Goal: Communication & Community: Answer question/provide support

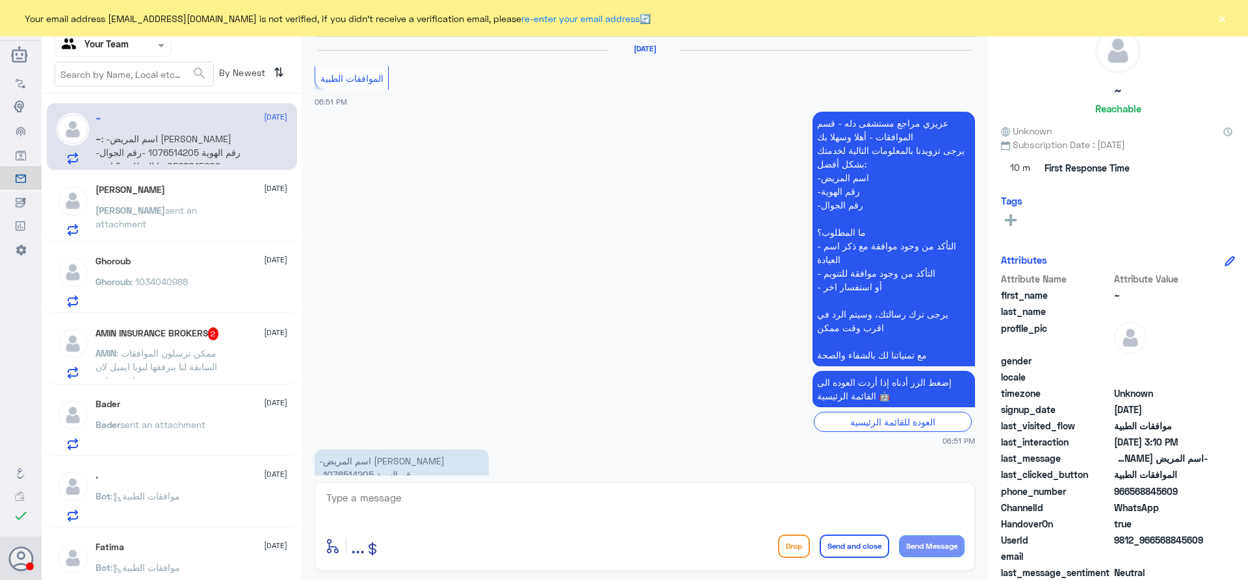
scroll to position [1672, 0]
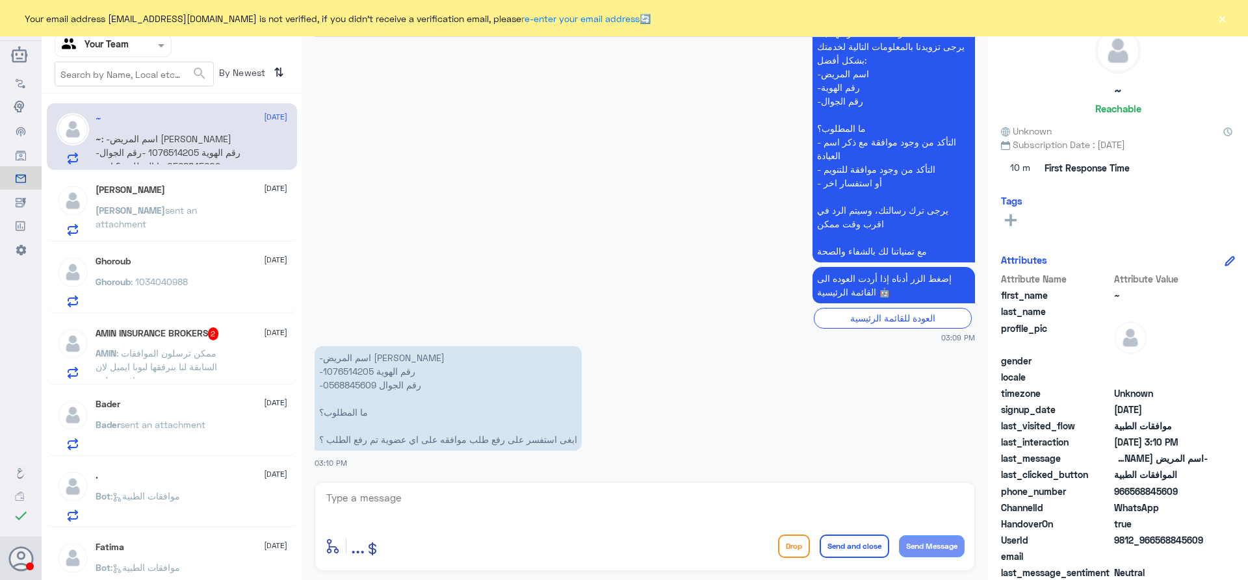
click at [359, 376] on p "-اسم المريض [PERSON_NAME] -رقم الهوية 1076514205 -رقم الجوال 0568845609 ما المط…" at bounding box center [447, 398] width 267 height 105
copy p "1076514205"
click at [522, 491] on textarea at bounding box center [644, 505] width 639 height 32
type textarea "h"
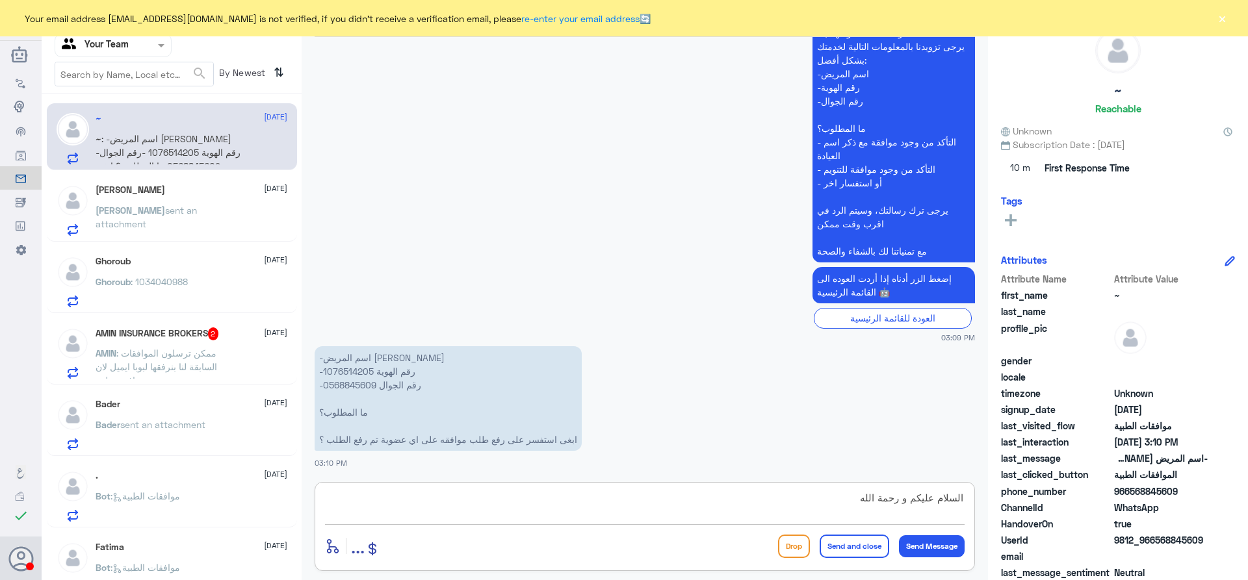
type textarea "السلام عليكم و رحمة الله"
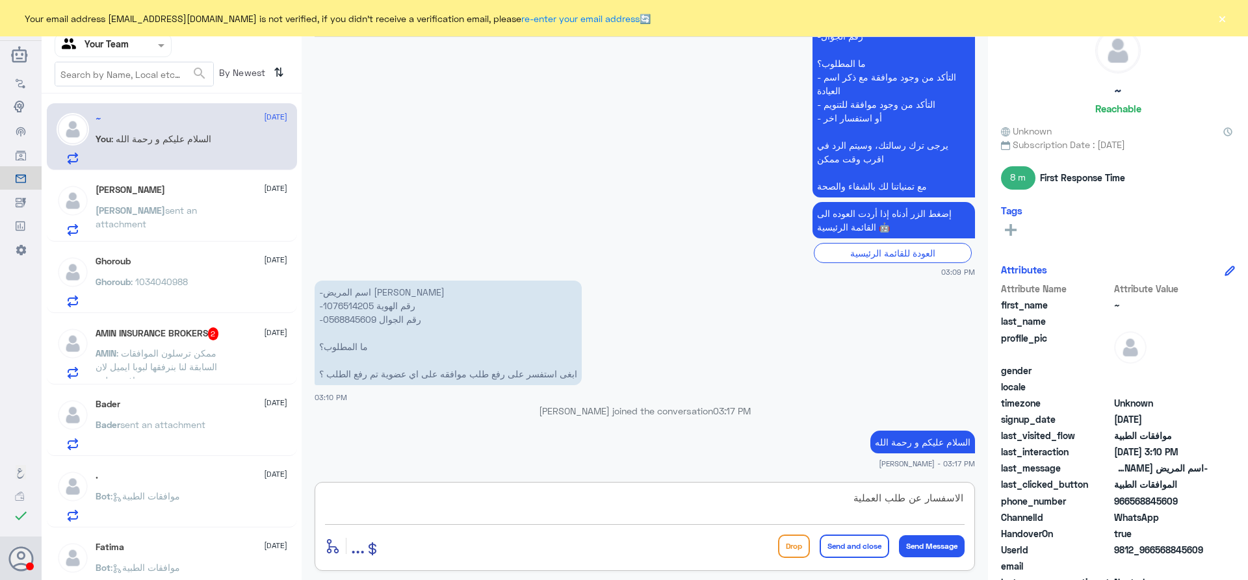
type textarea "الاسفسار عن طلب العملية؟"
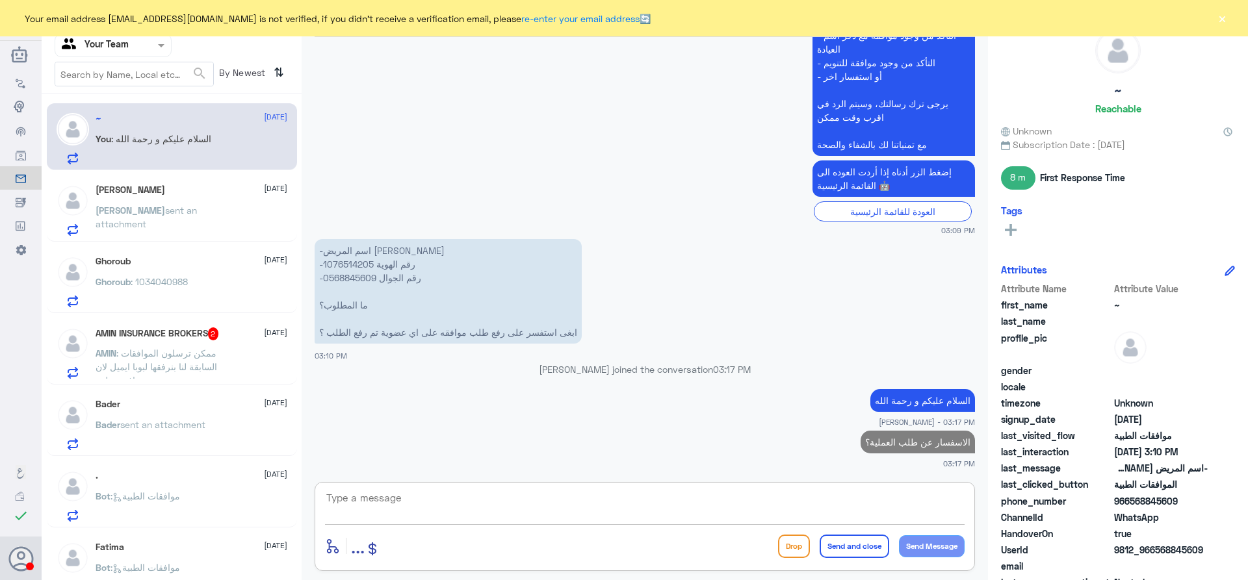
click at [206, 209] on div "[PERSON_NAME] sent an attachment" at bounding box center [192, 221] width 192 height 29
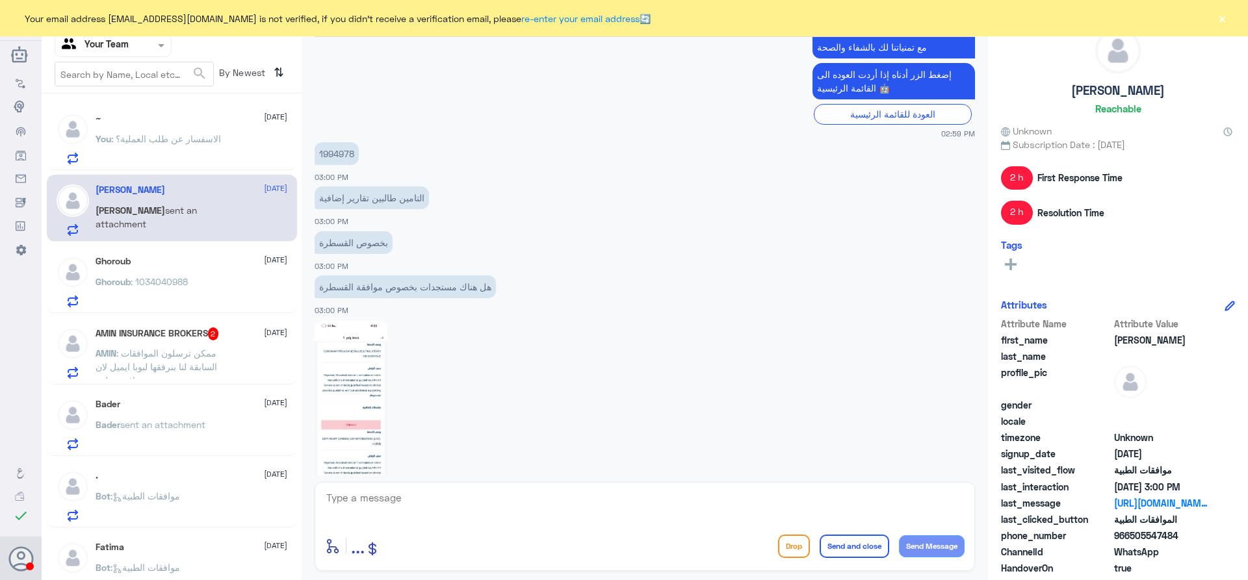
scroll to position [1344, 0]
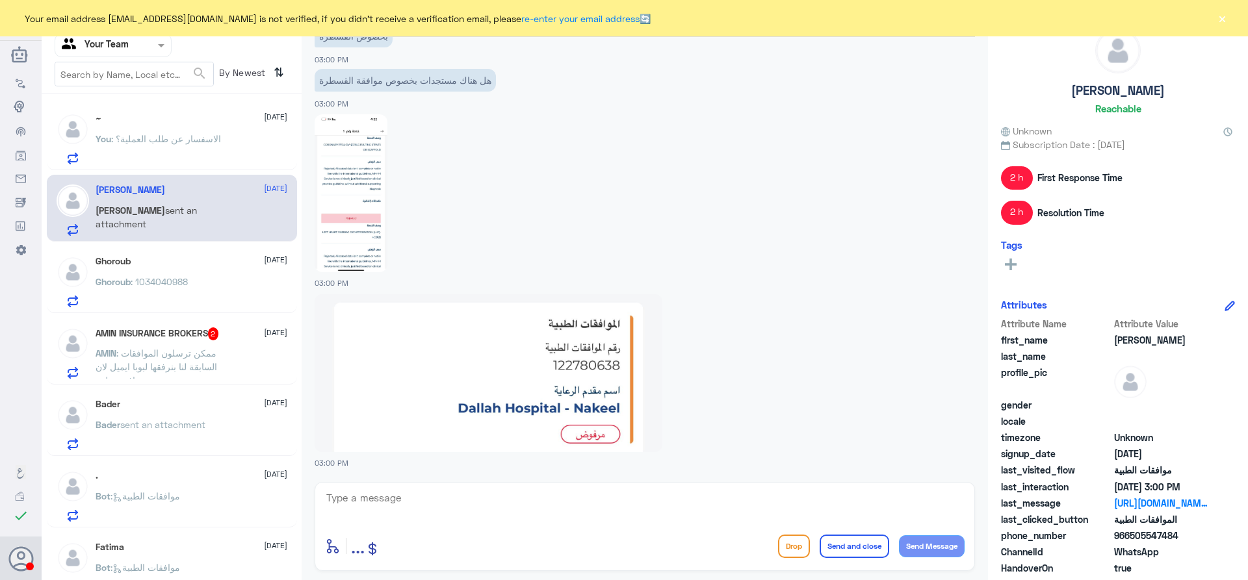
click at [164, 145] on p "You : الاسفسار عن طلب العملية؟" at bounding box center [158, 148] width 125 height 32
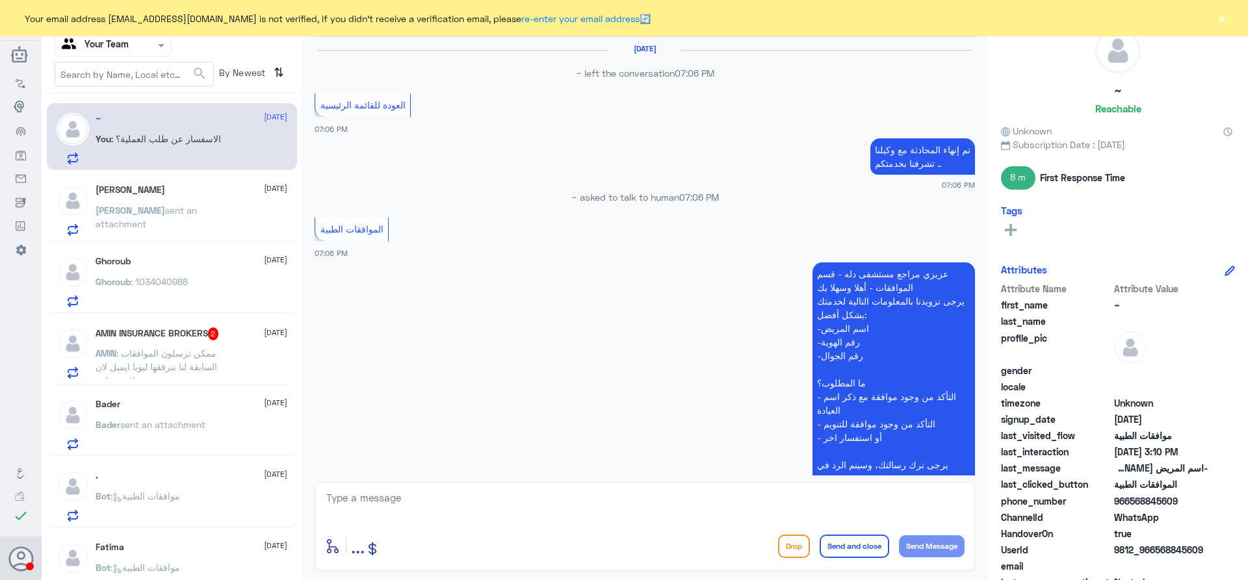
scroll to position [1245, 0]
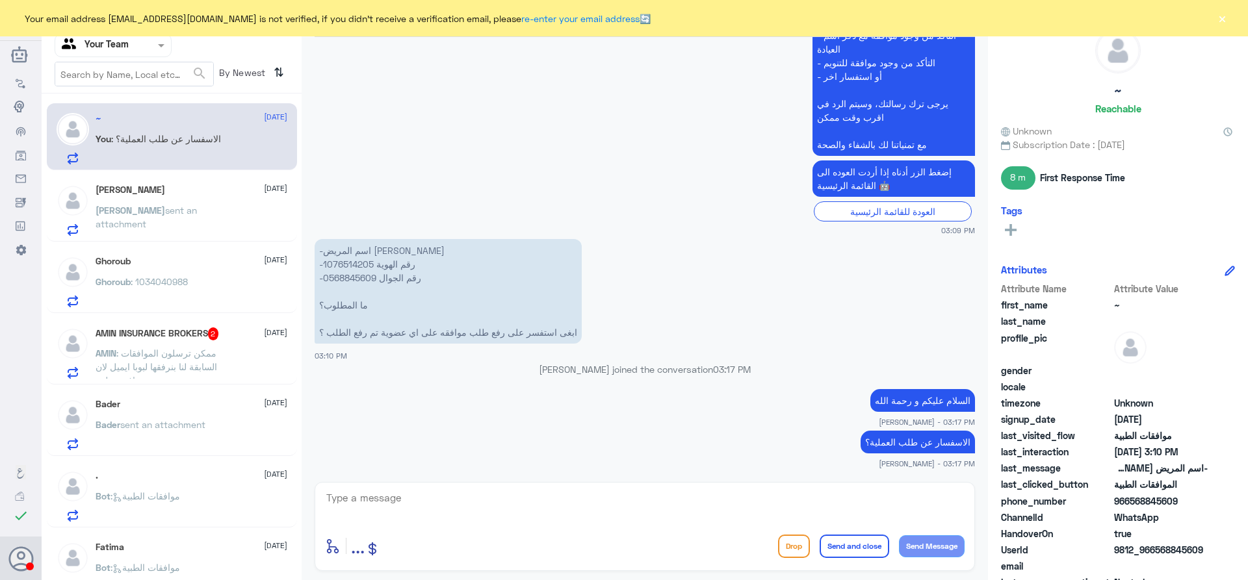
click at [160, 213] on span "sent an attachment" at bounding box center [146, 217] width 101 height 25
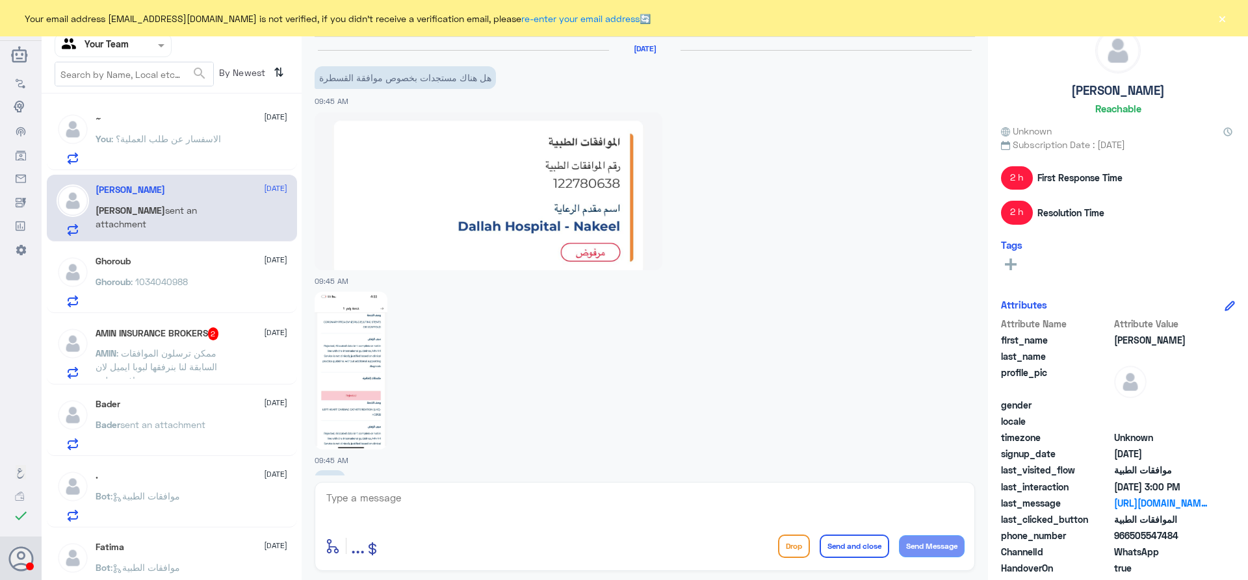
scroll to position [1344, 0]
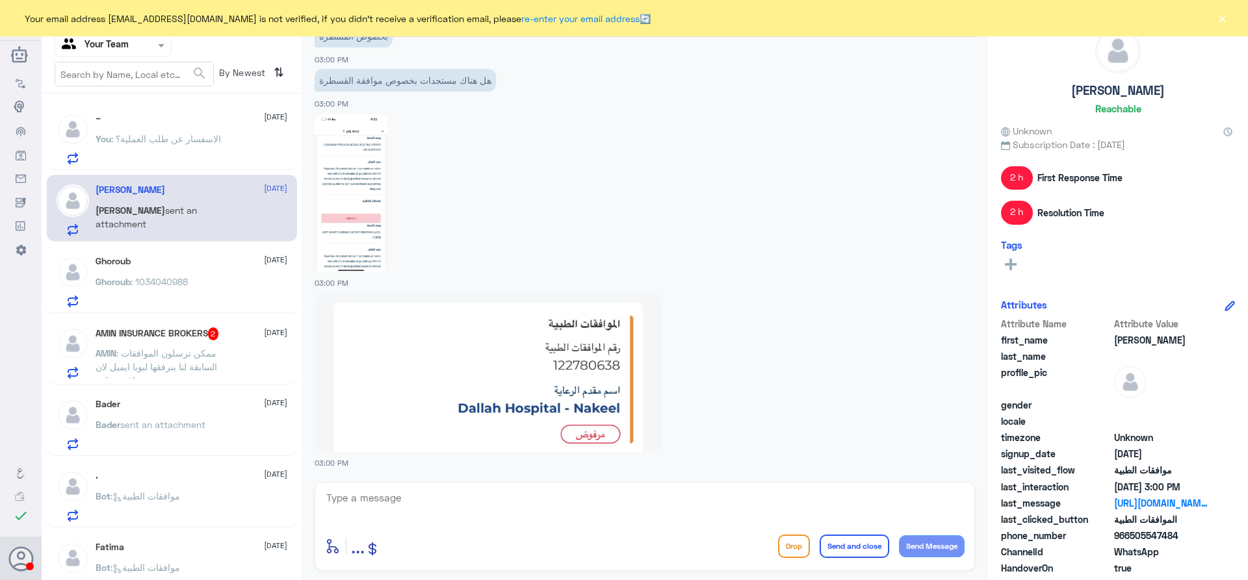
click at [180, 272] on div "Ghoroub [DATE] Ghoroub : 1034040988" at bounding box center [192, 281] width 192 height 51
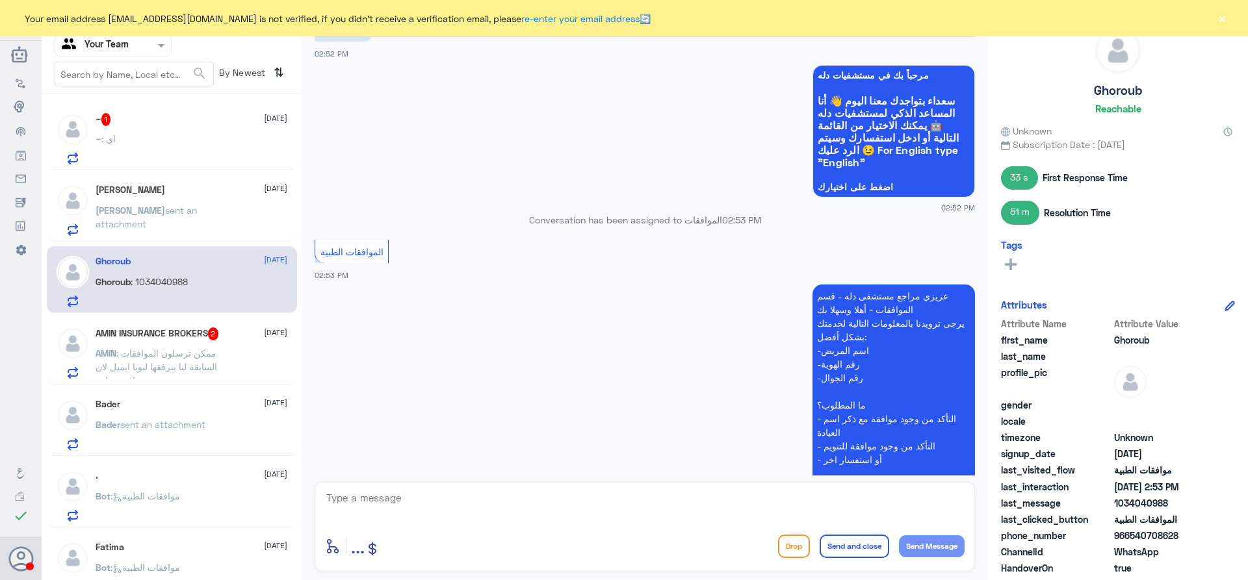
scroll to position [1099, 0]
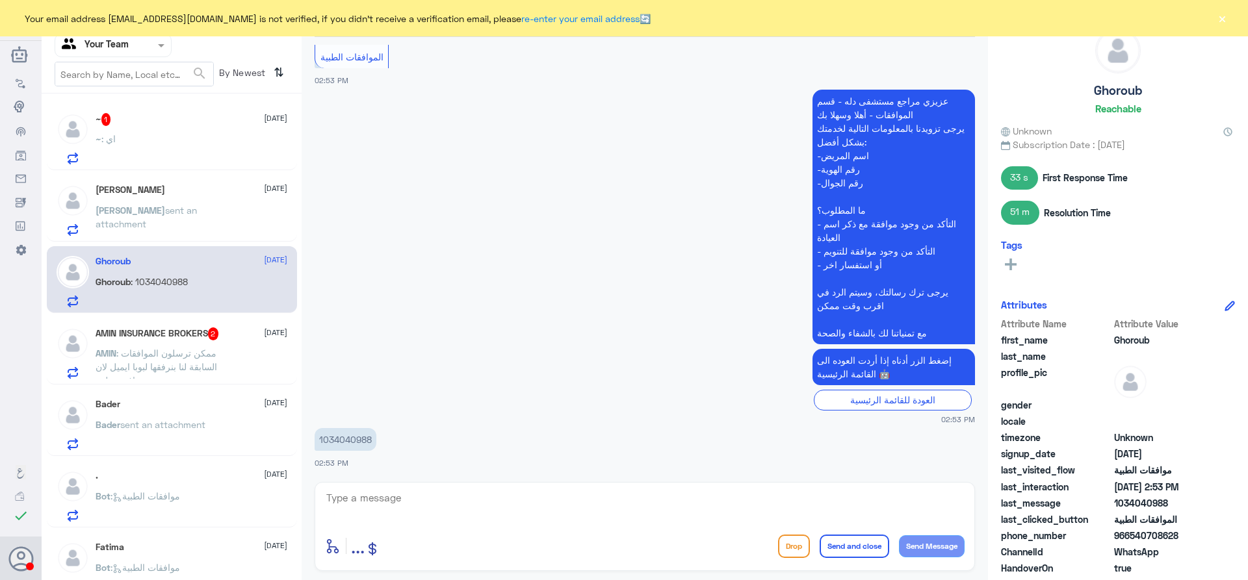
click at [190, 140] on div "~ : اي" at bounding box center [192, 149] width 192 height 29
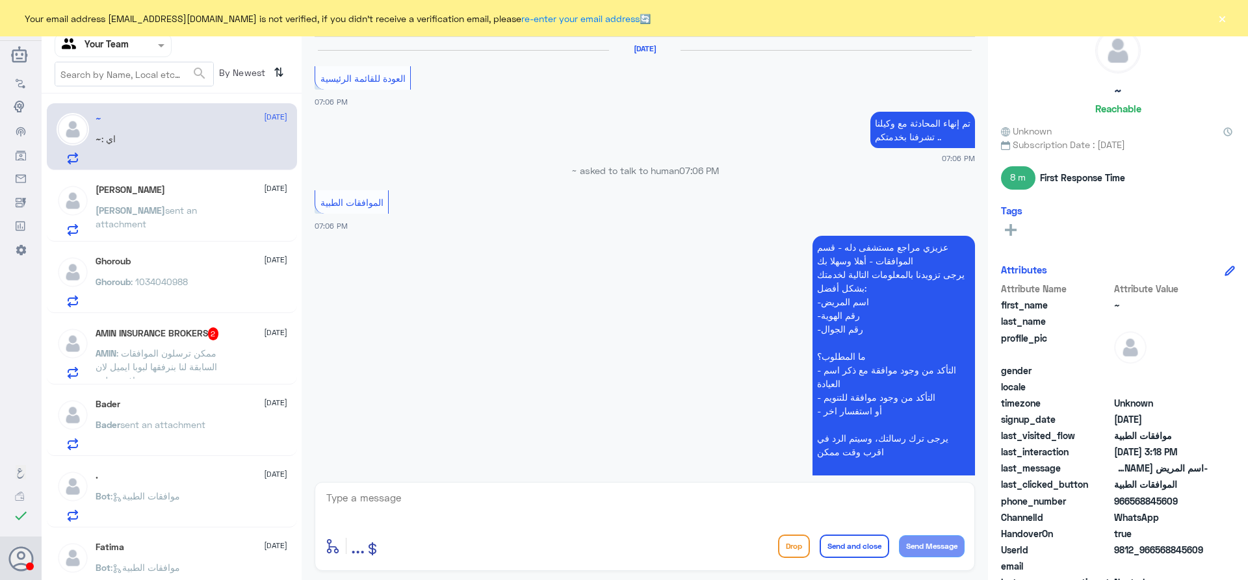
scroll to position [1263, 0]
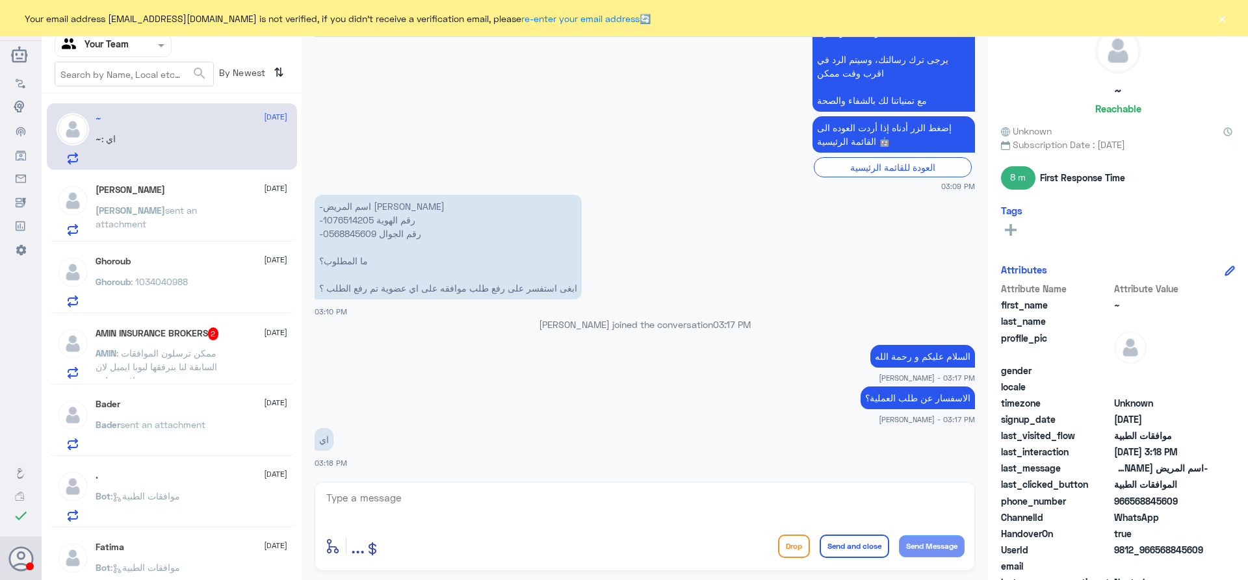
click at [451, 502] on textarea at bounding box center [644, 505] width 639 height 32
type textarea "على تأمين [PERSON_NAME]"
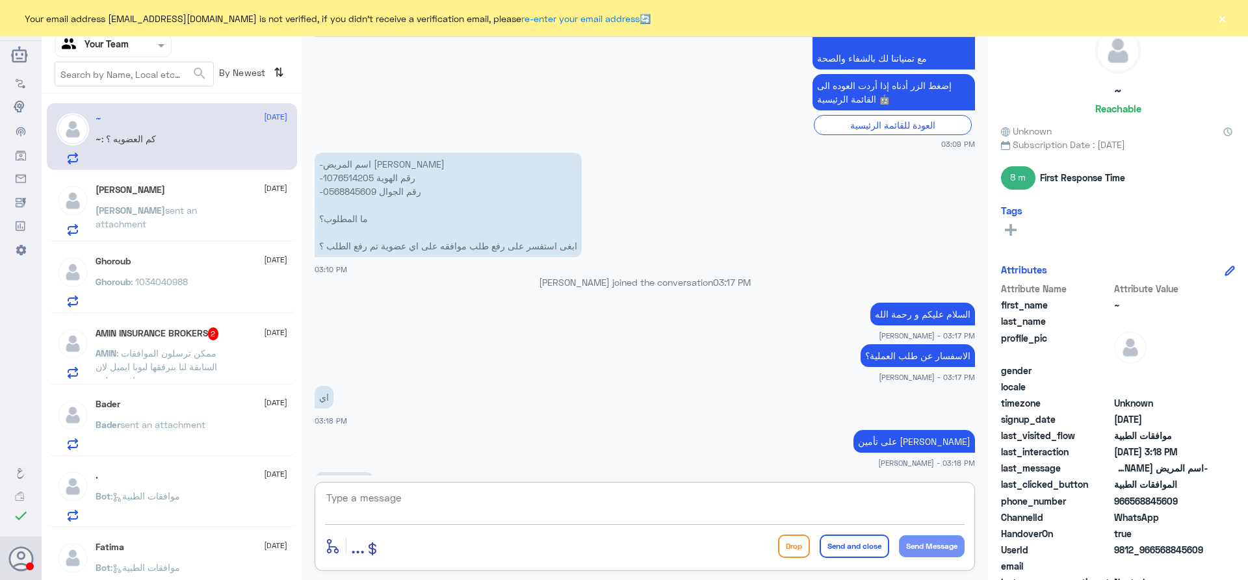
scroll to position [1349, 0]
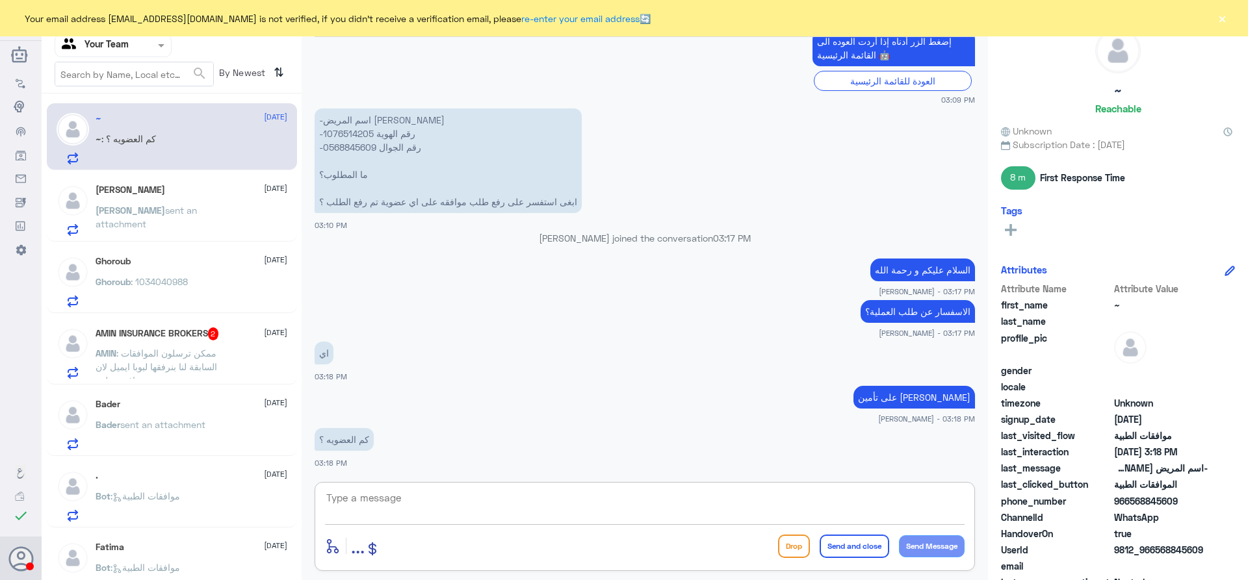
paste textarea "32120095"
type textarea "32120095"
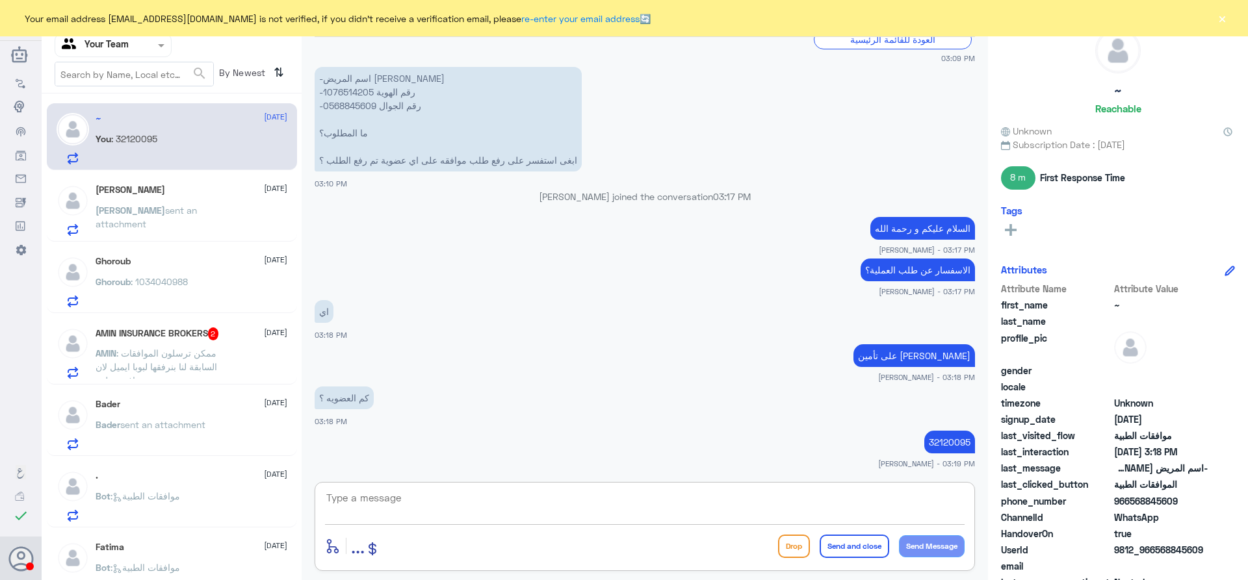
scroll to position [1448, 0]
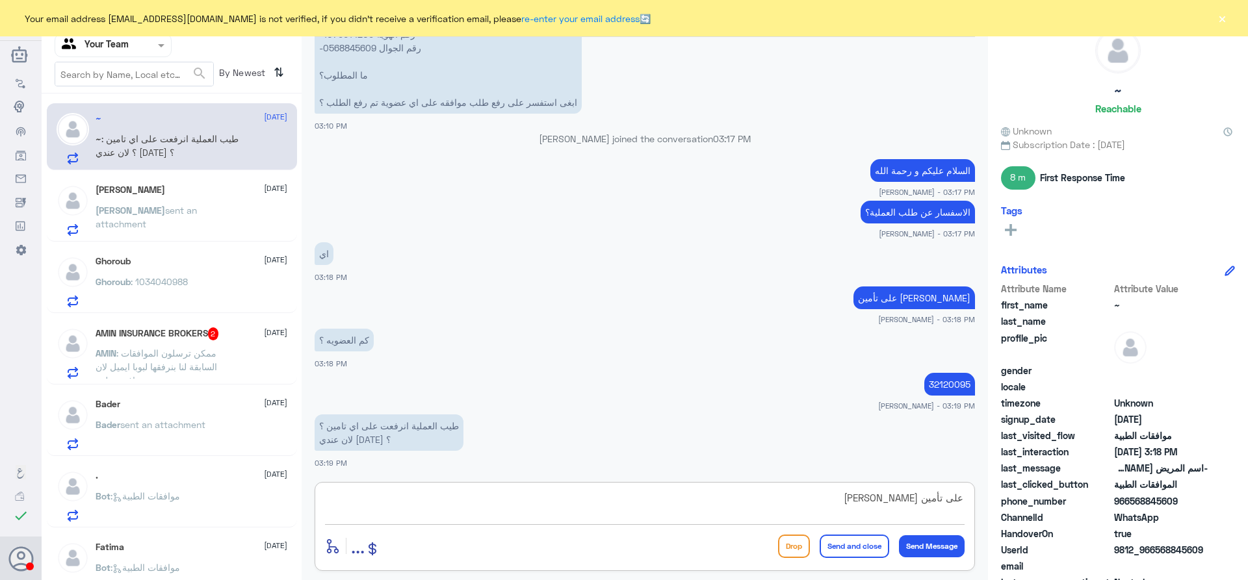
type textarea "على تأمين [PERSON_NAME]"
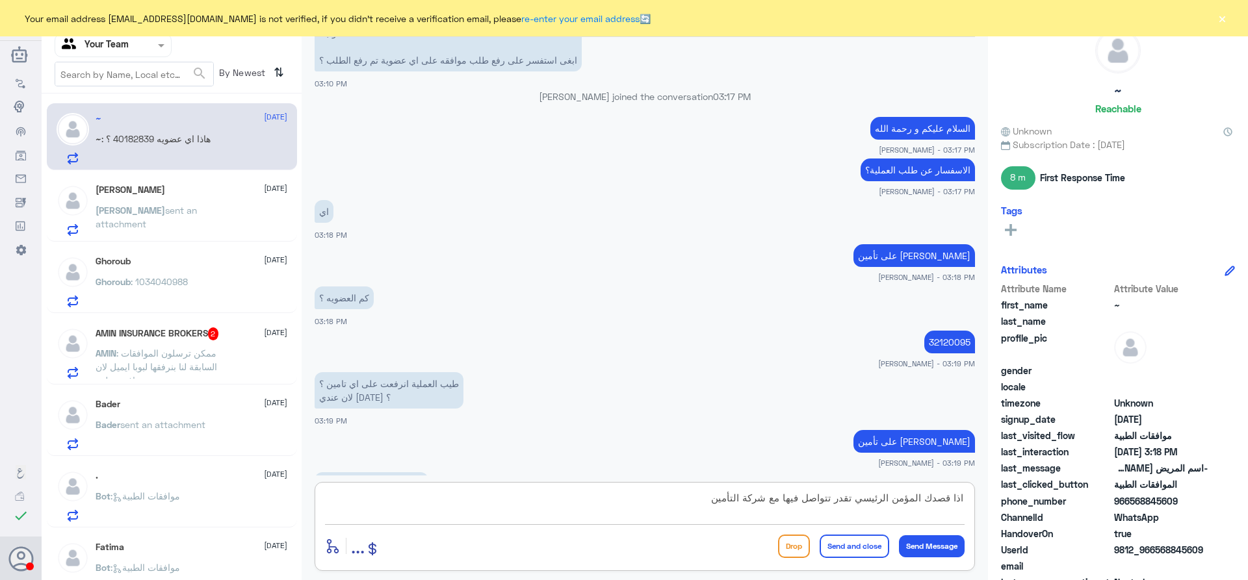
scroll to position [1535, 0]
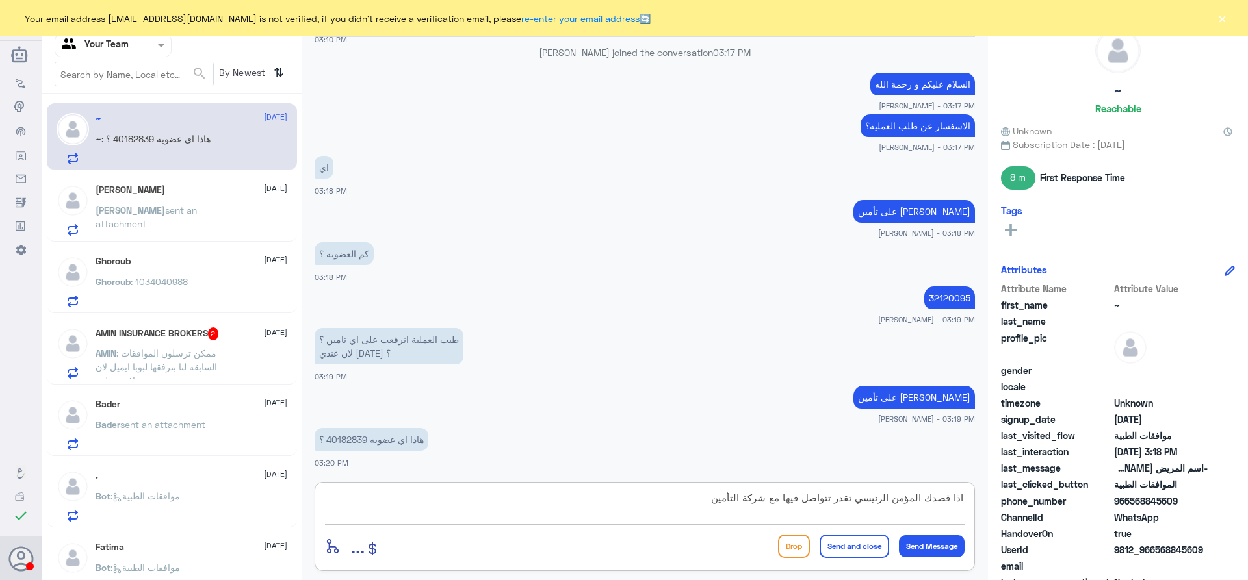
type textarea "اذا قصدك المؤمن الرئيسي تقدر تتواصل فيها مع شركة التأمين"
click at [360, 439] on p "هاذا اي عضويه 40182839 ؟" at bounding box center [371, 439] width 114 height 23
copy p "40182839"
click at [458, 500] on textarea at bounding box center [644, 505] width 639 height 32
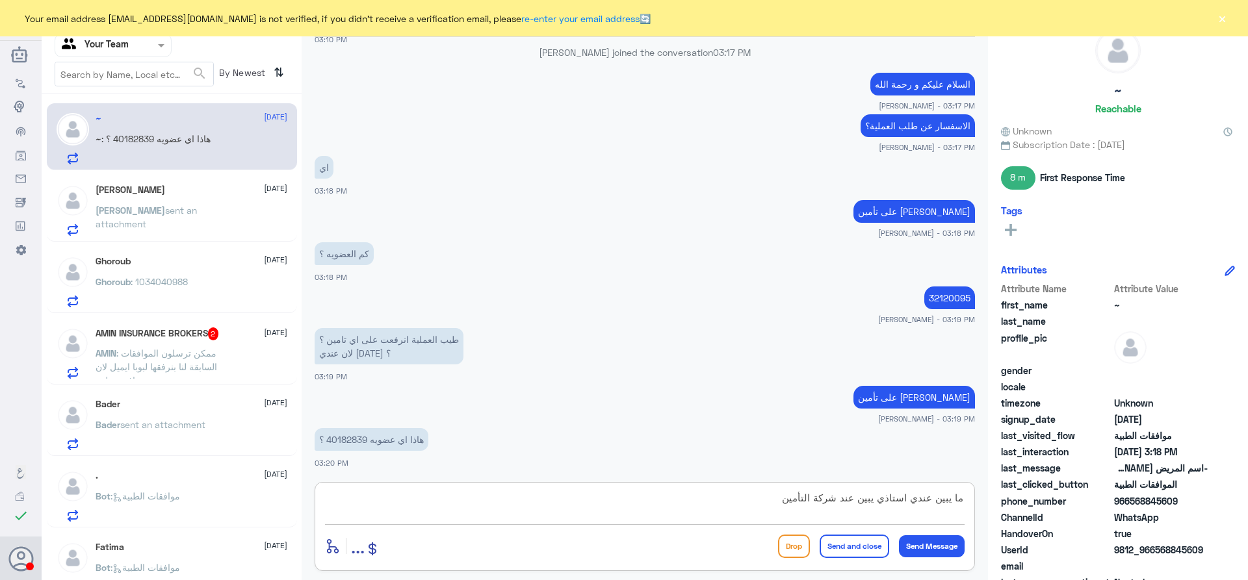
type textarea "ما يبين عندي استاذي يبين عند شركة التأمين"
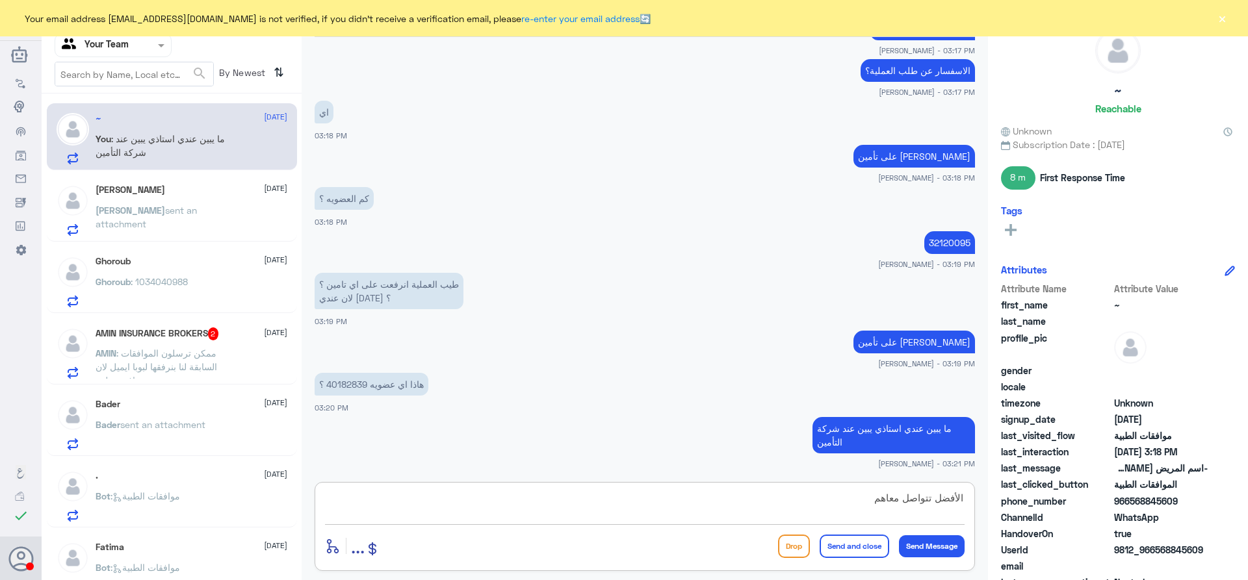
type textarea "الأفضل تتواصل معاهم"
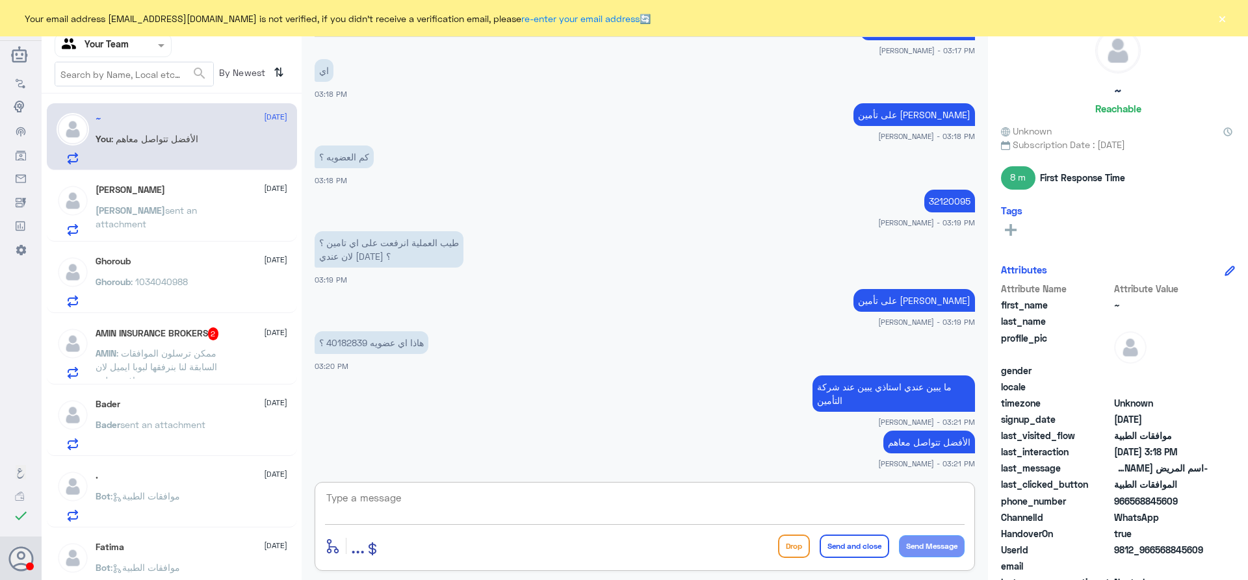
scroll to position [1676, 0]
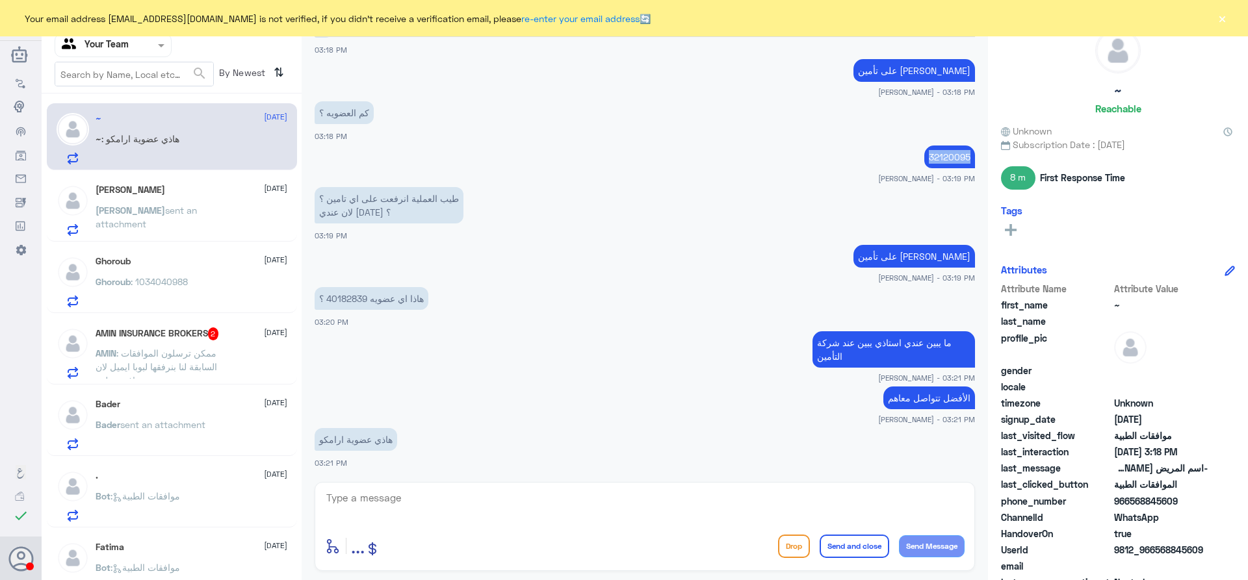
drag, startPoint x: 925, startPoint y: 158, endPoint x: 970, endPoint y: 157, distance: 44.8
click at [970, 157] on div "[DATE] العودة للقائمة الرئيسية 07:06 PM تم إنهاء المحادثة مع وكيلنا تشرفنا بخدم…" at bounding box center [644, 256] width 673 height 439
copy p "32120095"
click at [660, 504] on textarea at bounding box center [644, 505] width 639 height 32
paste textarea "32120095"
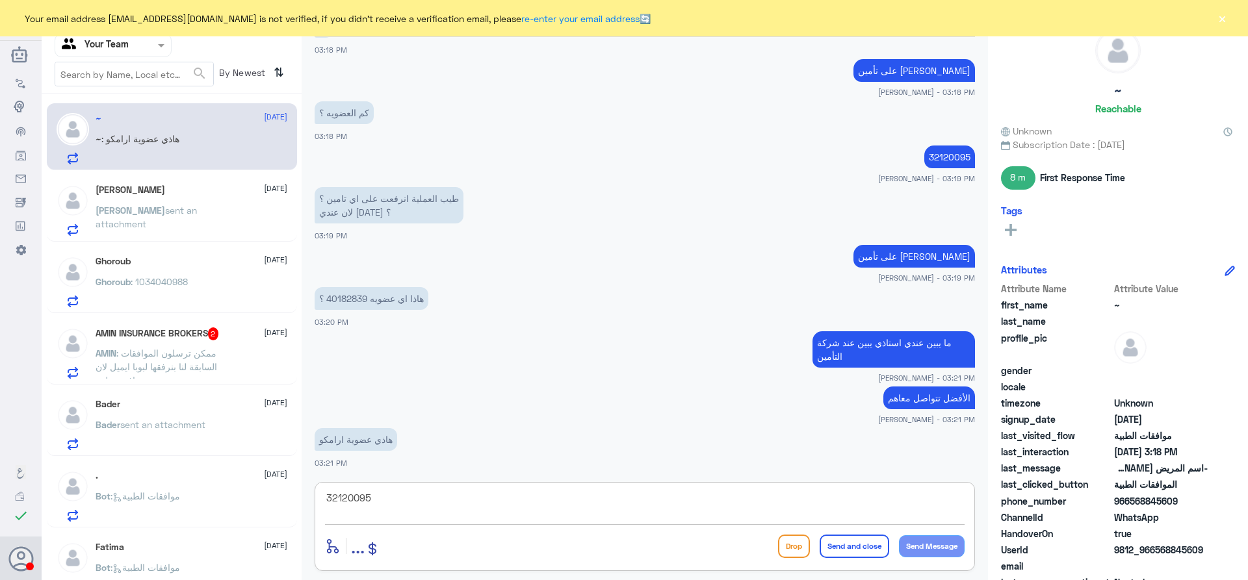
type textarea "32120095"
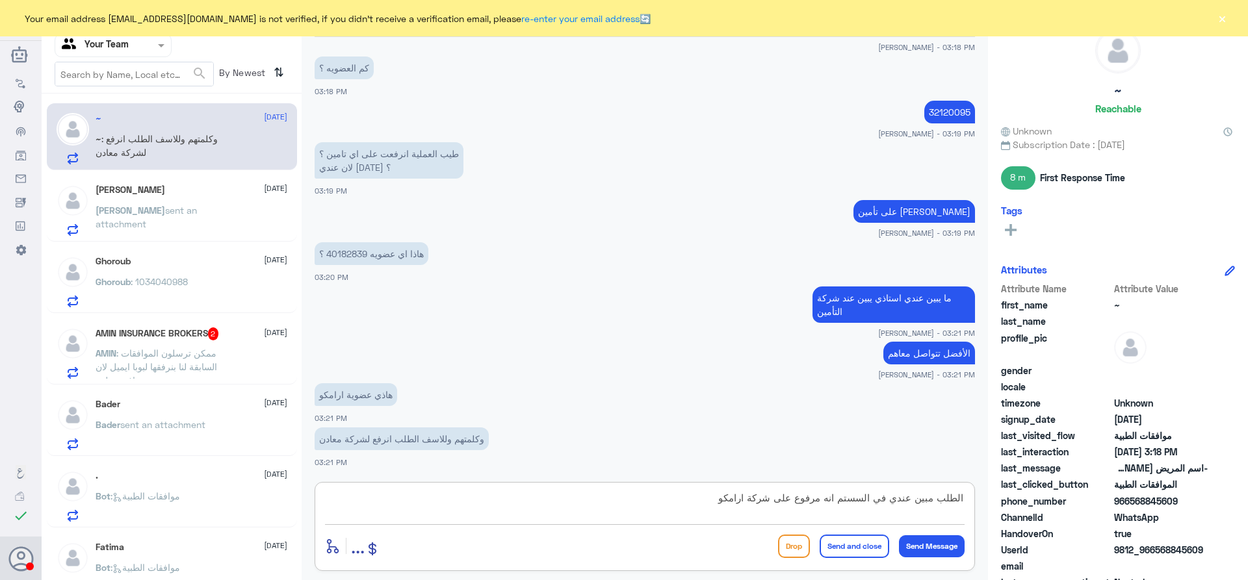
type textarea "الطلب مبين عندي في السستم انه مرفوع على شركة ارامكو"
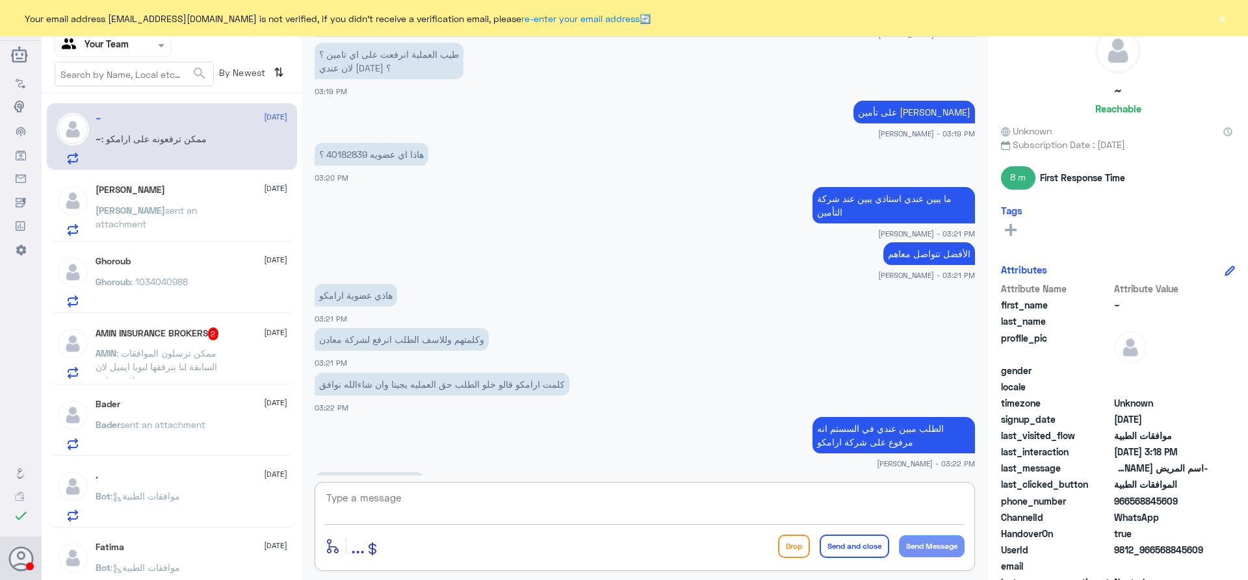
scroll to position [1865, 0]
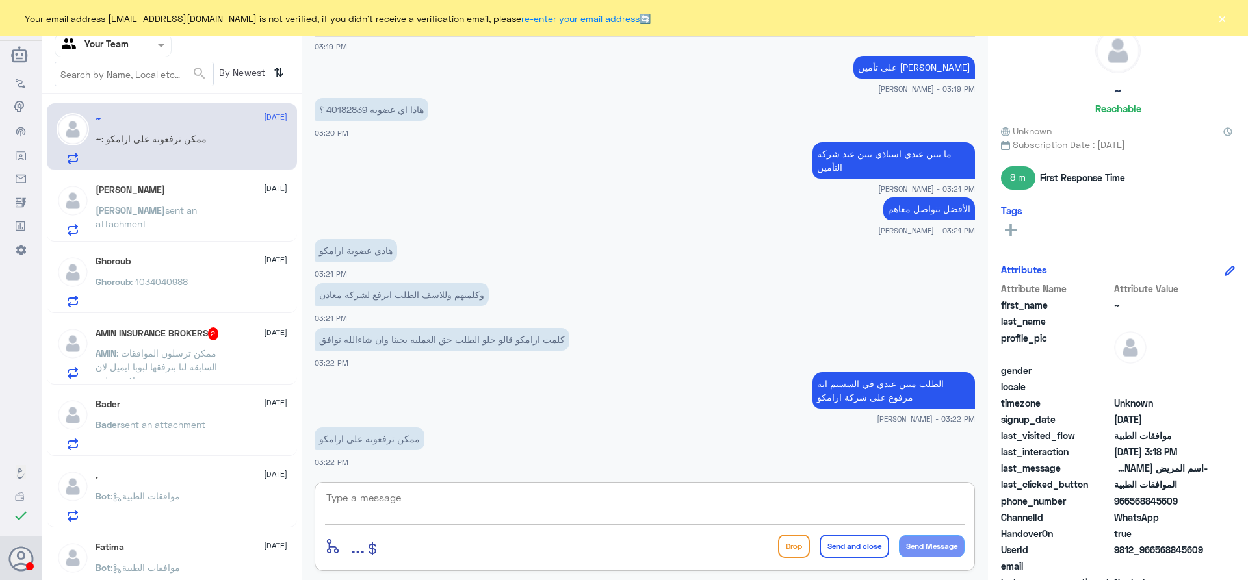
click at [389, 497] on textarea at bounding box center [644, 505] width 639 height 32
type textarea "راح نعدل على الطلب و نرفعه ثانية"
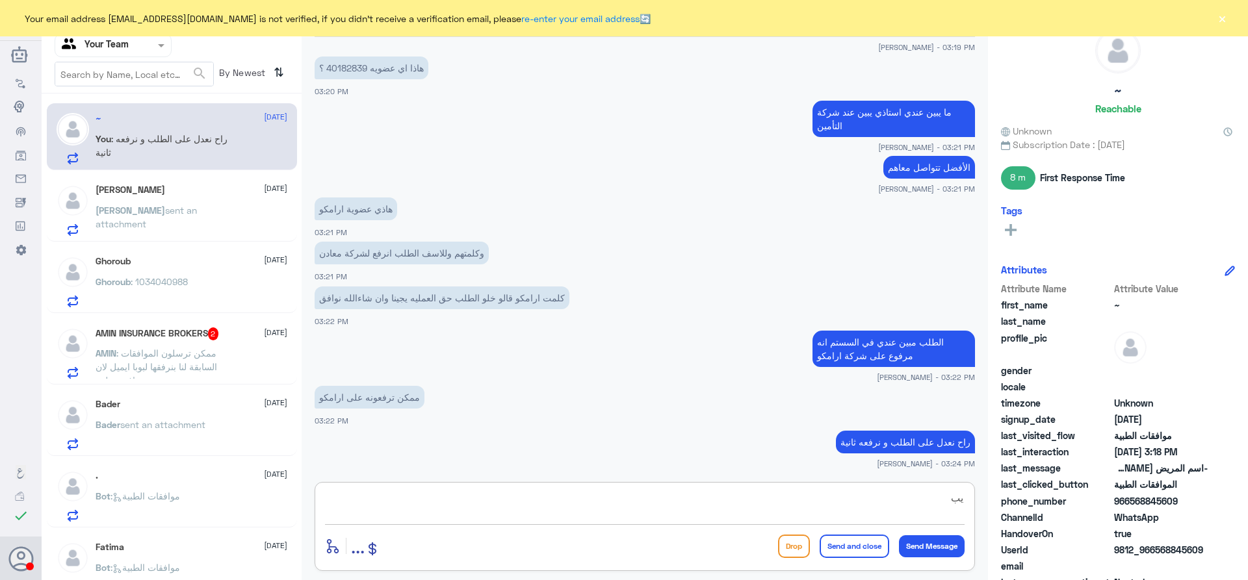
type textarea "ي"
type textarea "و راح يوصل على ارامكو باذن [DEMOGRAPHIC_DATA]"
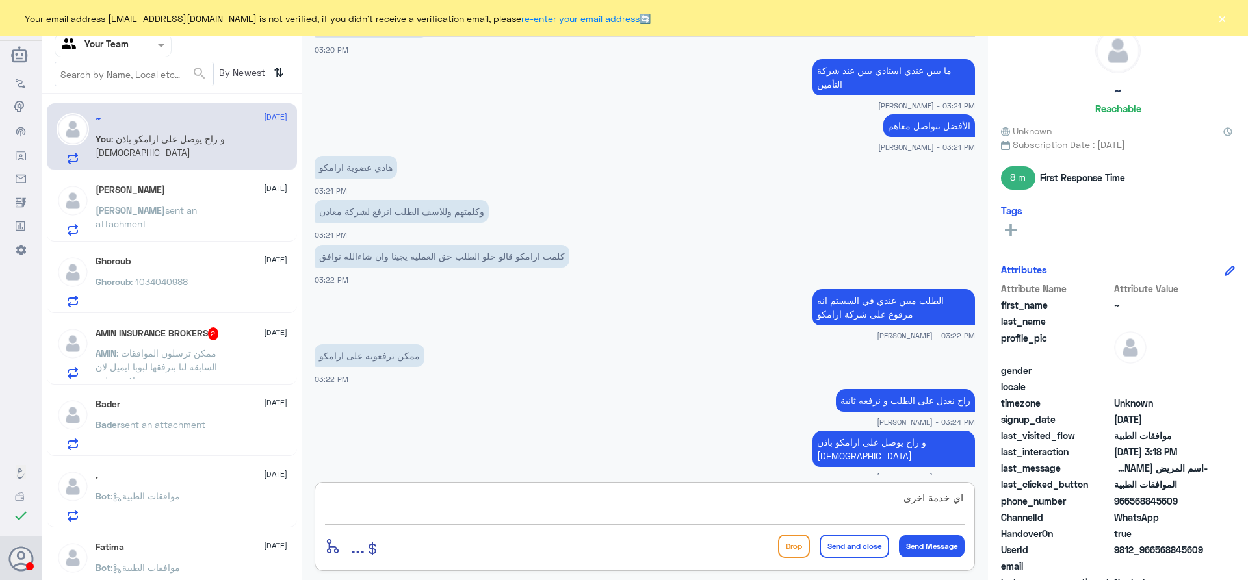
type textarea "اي خدمة اخرى؟"
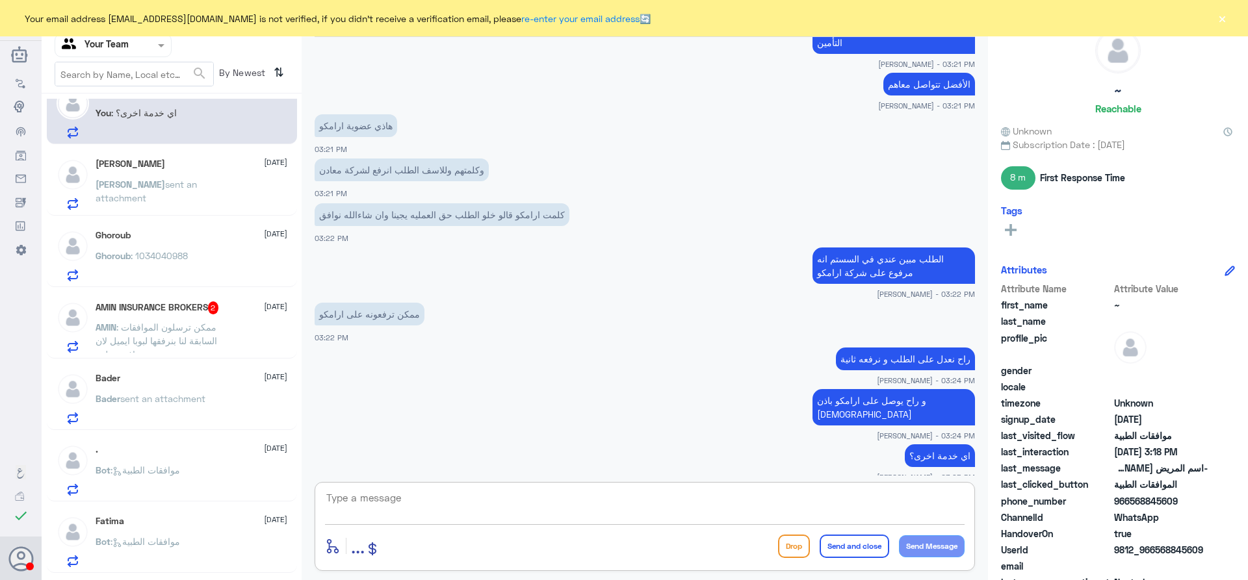
scroll to position [0, 0]
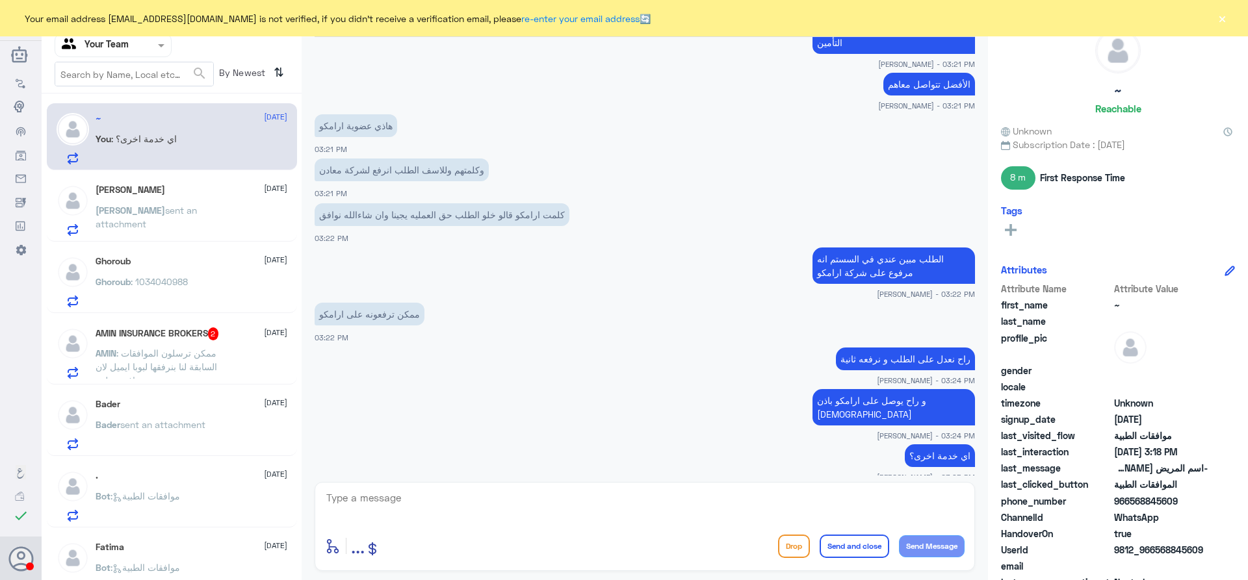
click at [170, 340] on h5 "AMIN INSURANCE BROKERS 2" at bounding box center [157, 333] width 123 height 13
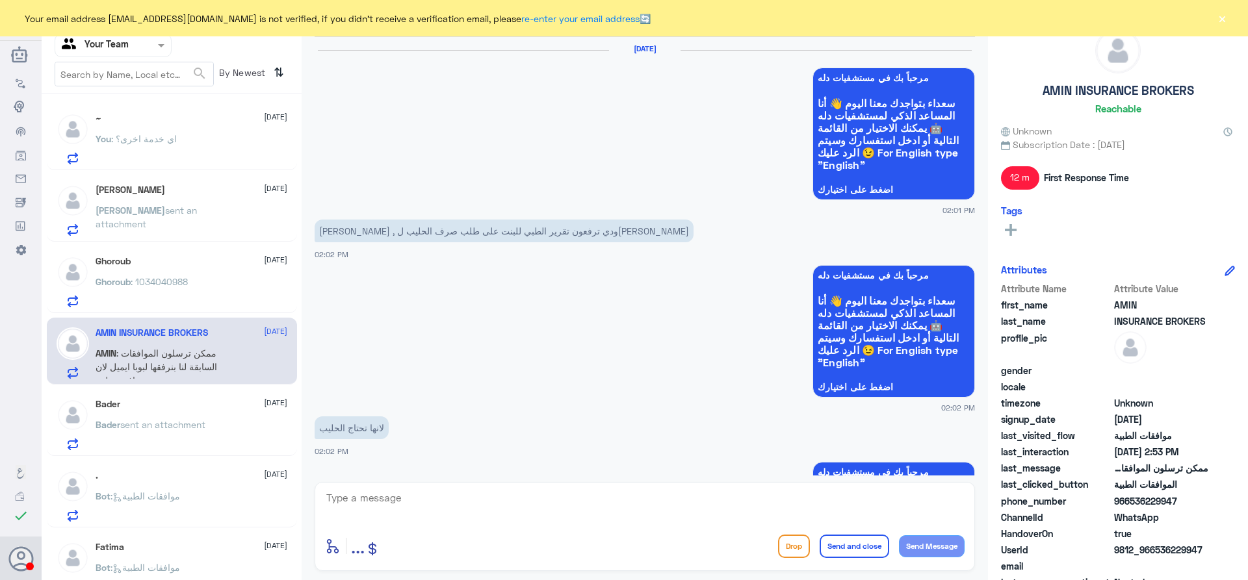
scroll to position [1160, 0]
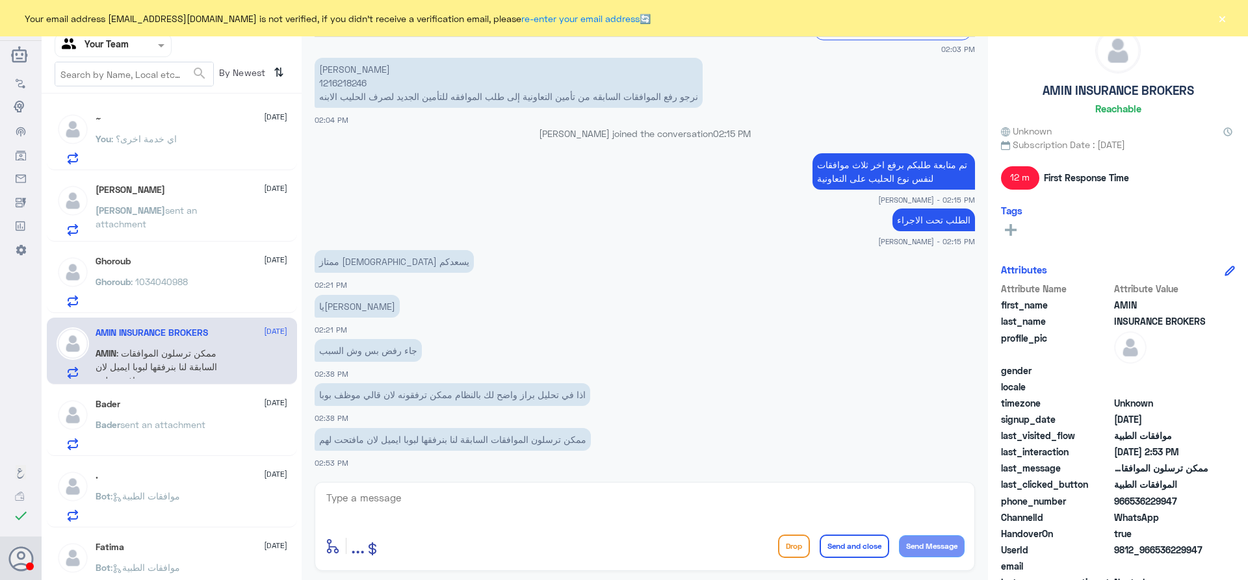
click at [177, 270] on div "Ghoroub [DATE] Ghoroub : 1034040988" at bounding box center [192, 281] width 192 height 51
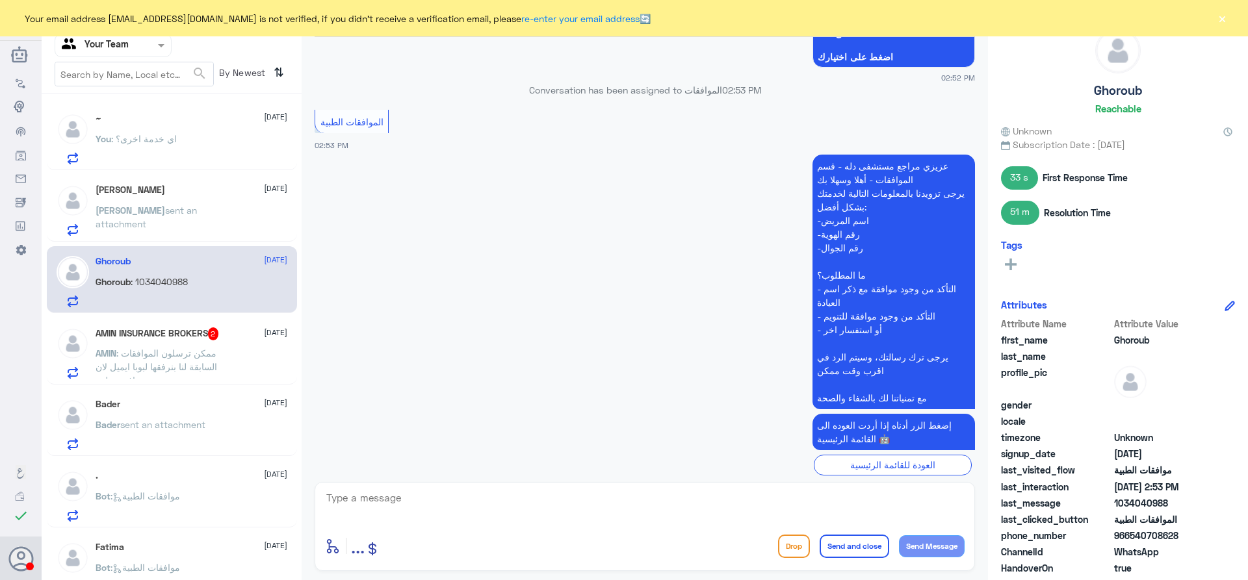
scroll to position [1099, 0]
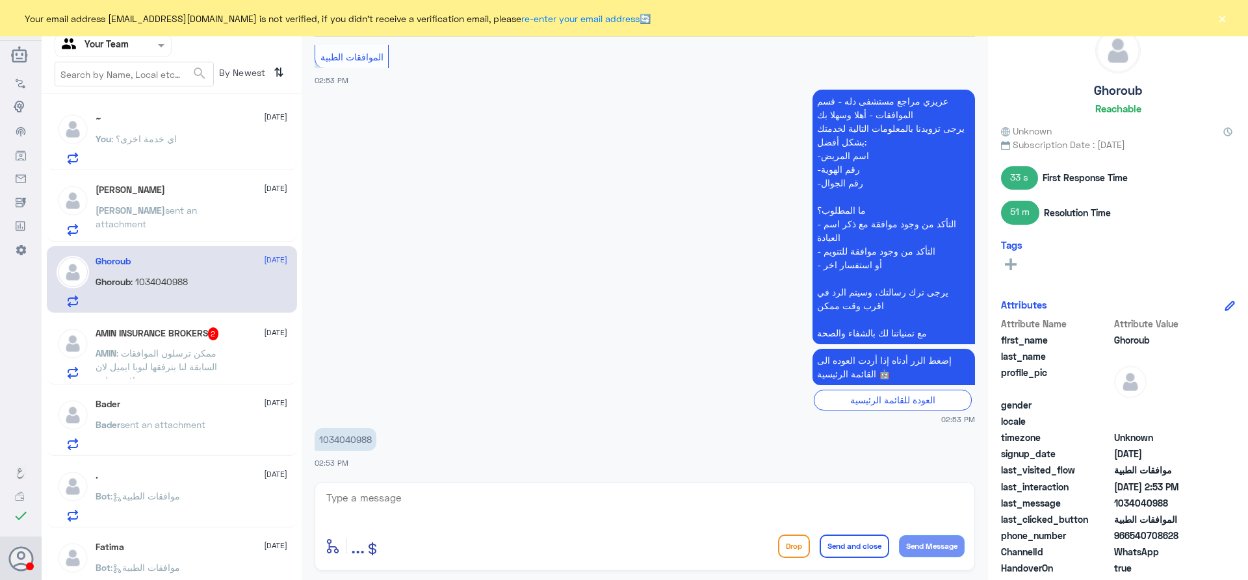
click at [339, 437] on p "1034040988" at bounding box center [345, 439] width 62 height 23
copy p "1034040988"
click at [1225, 22] on button "×" at bounding box center [1221, 18] width 13 height 13
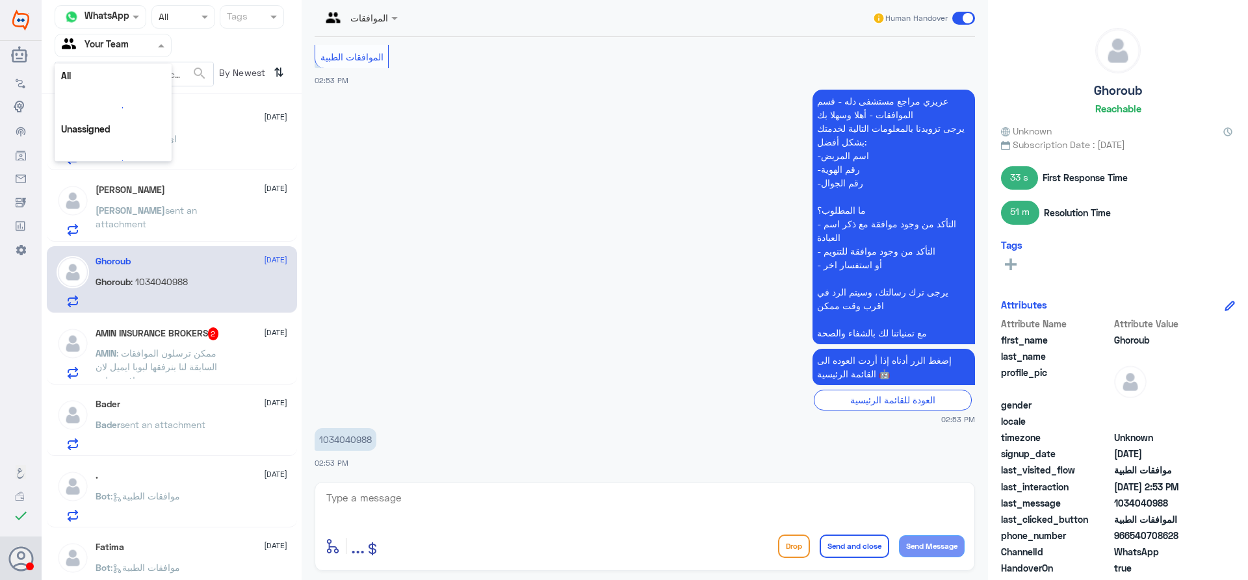
click at [150, 49] on div at bounding box center [113, 45] width 116 height 15
click at [120, 135] on Inbox "Your Inbox" at bounding box center [106, 130] width 45 height 11
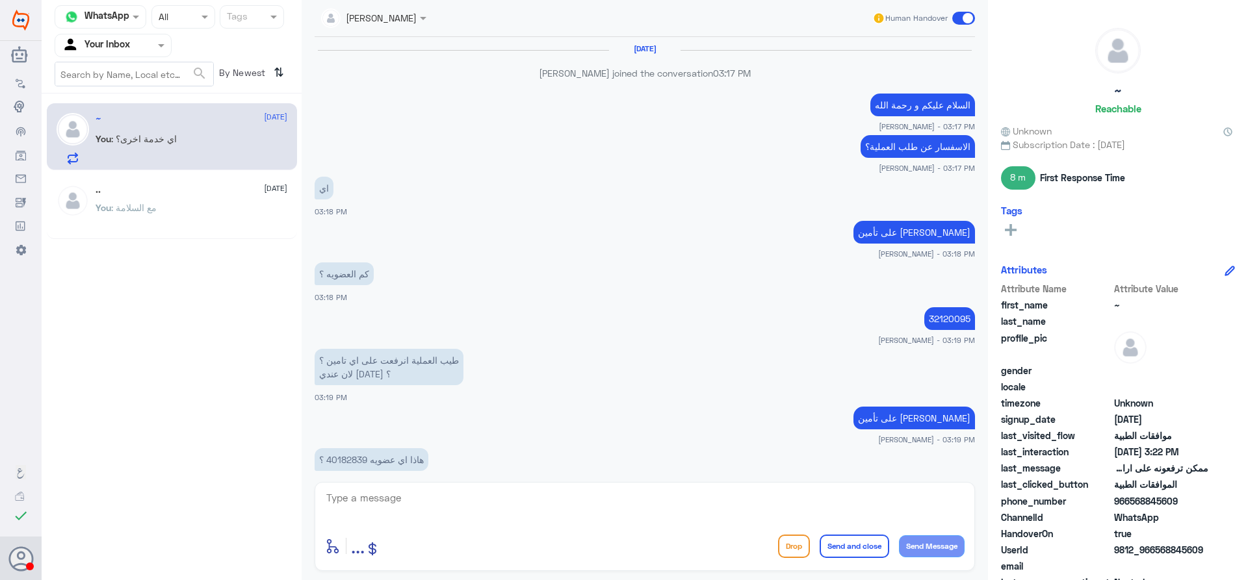
scroll to position [476, 0]
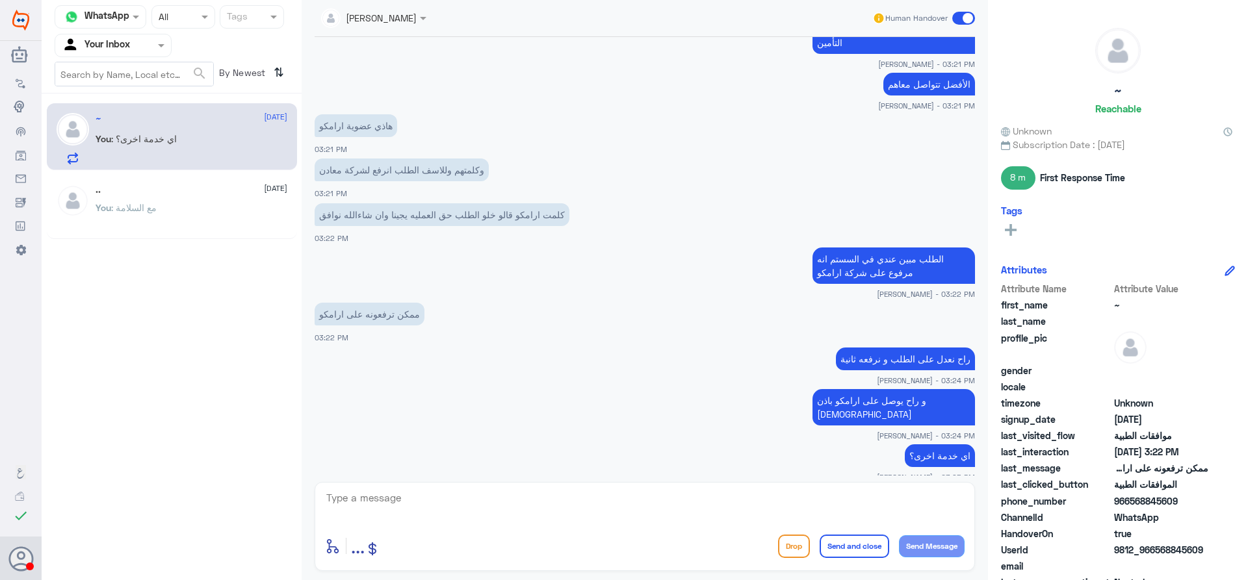
click at [139, 214] on p "You : مع السلامة" at bounding box center [126, 217] width 61 height 32
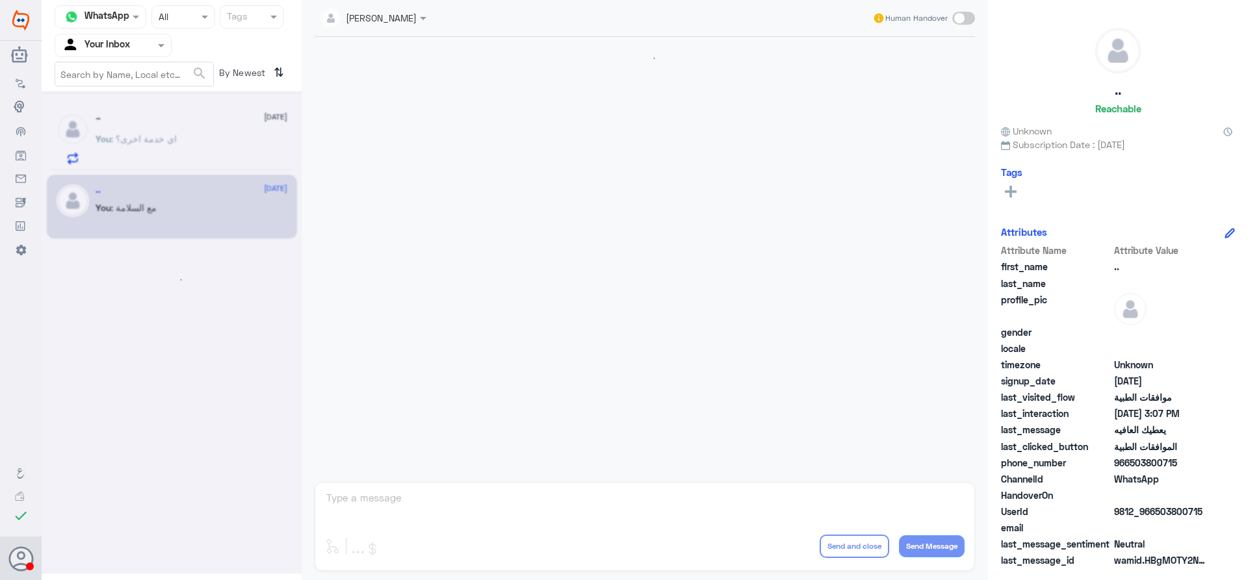
scroll to position [691, 0]
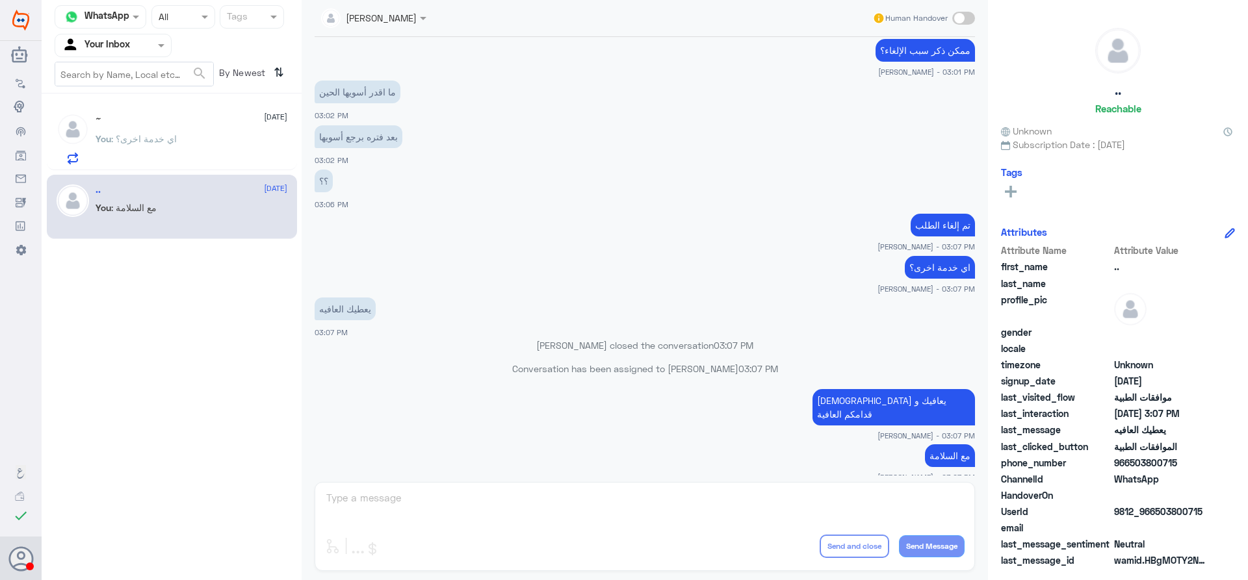
click at [169, 149] on p "You : اي خدمة اخرى؟" at bounding box center [136, 148] width 81 height 32
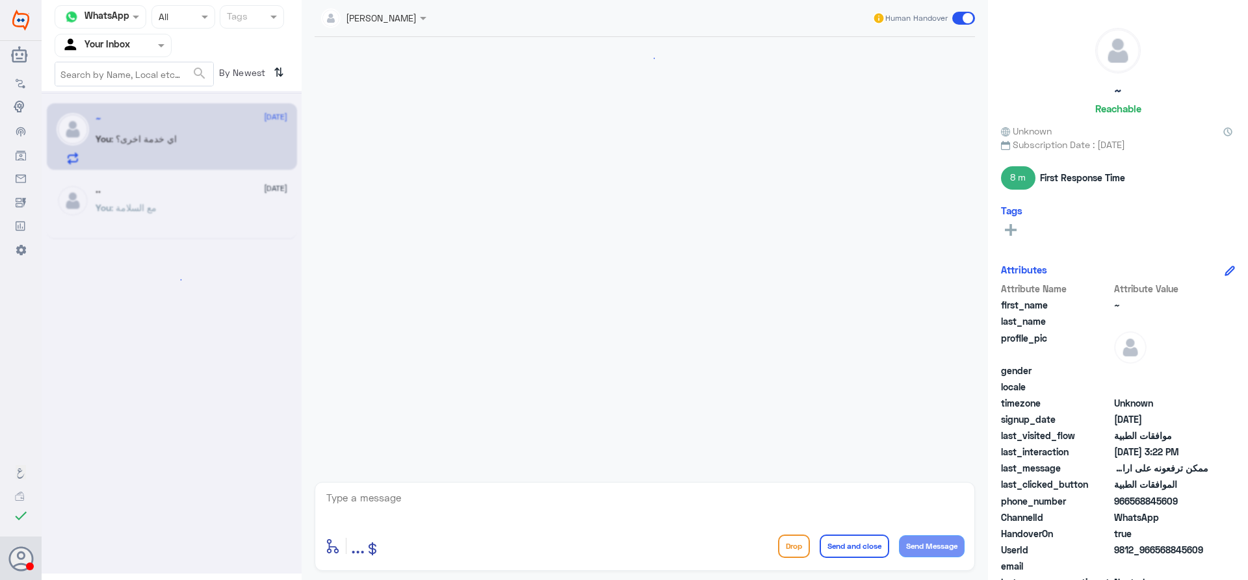
scroll to position [476, 0]
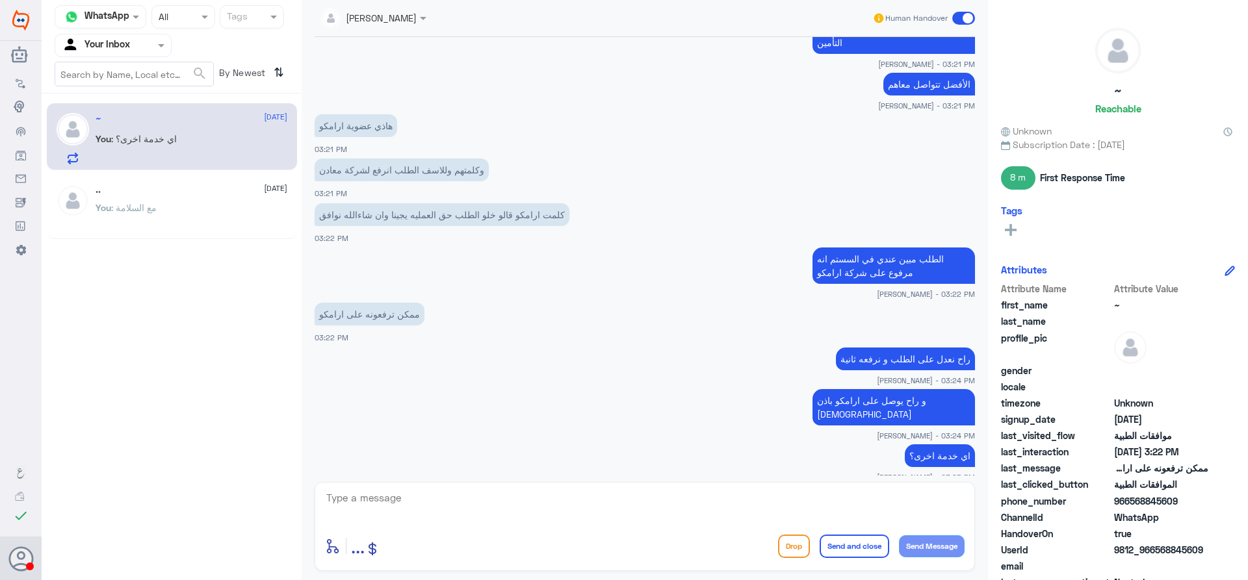
click at [613, 316] on app-msgs-text "ممكن ترفعونه على ارامكو" at bounding box center [644, 315] width 660 height 24
click at [128, 42] on input "text" at bounding box center [97, 45] width 71 height 15
click at [117, 144] on Team "Your Team" at bounding box center [106, 144] width 44 height 11
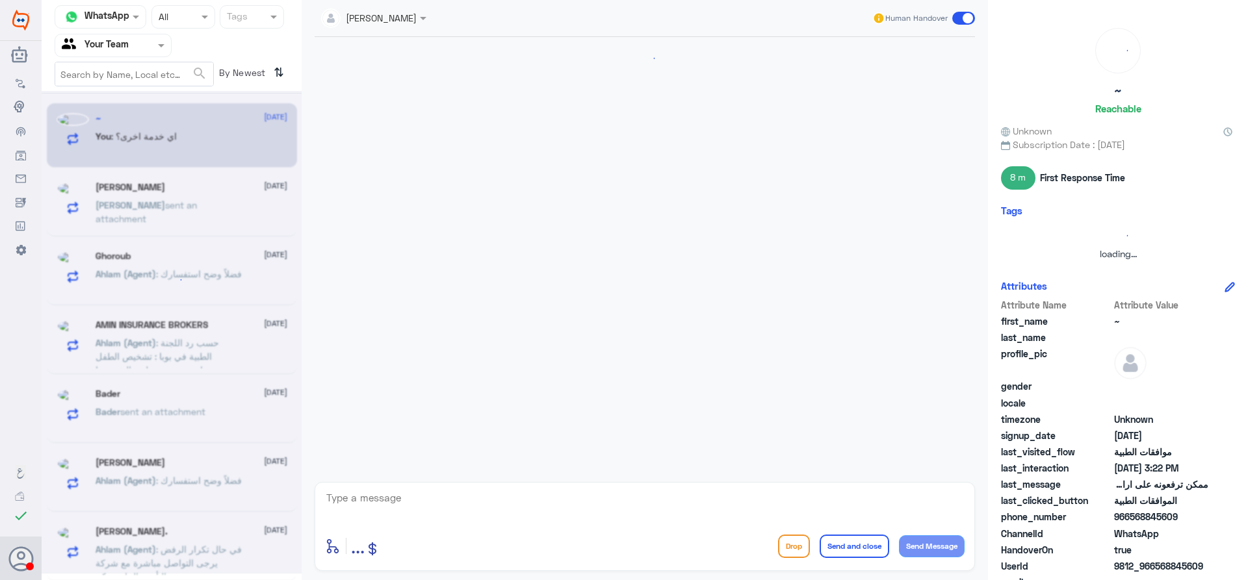
scroll to position [476, 0]
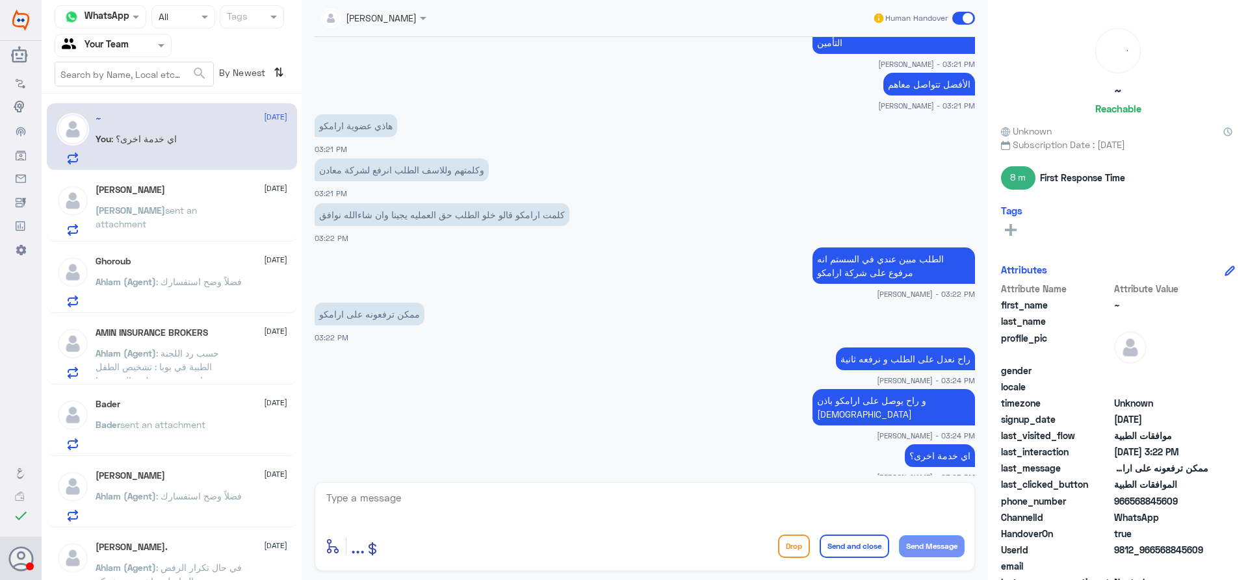
click at [187, 276] on p "Ahlam (Agent) : فضلاً وضح استفسارك" at bounding box center [169, 291] width 146 height 32
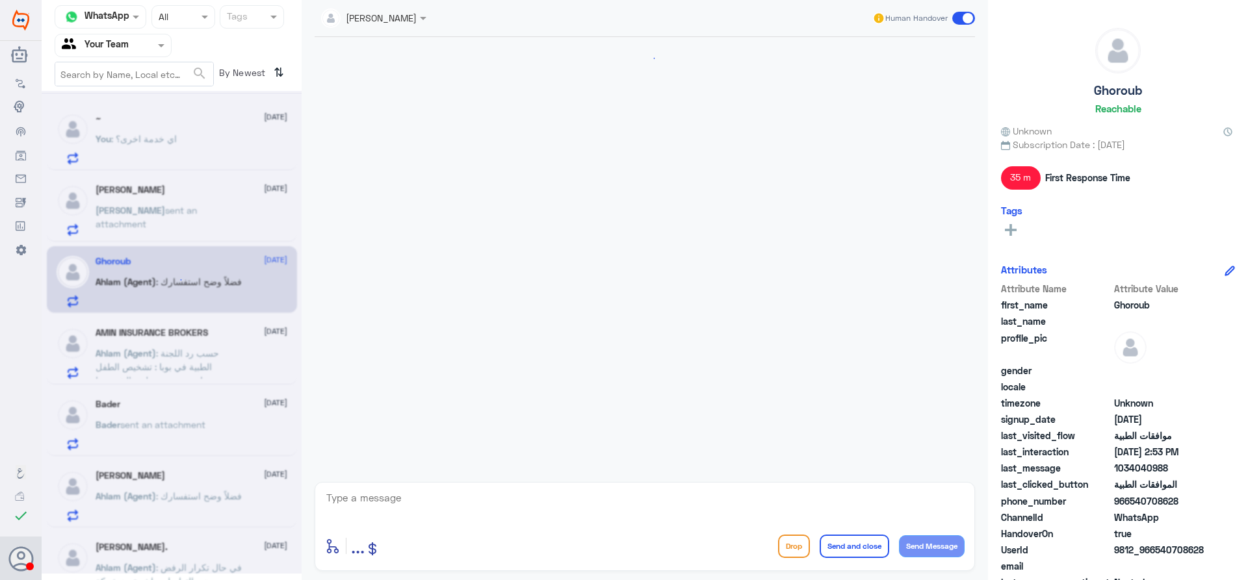
scroll to position [1120, 0]
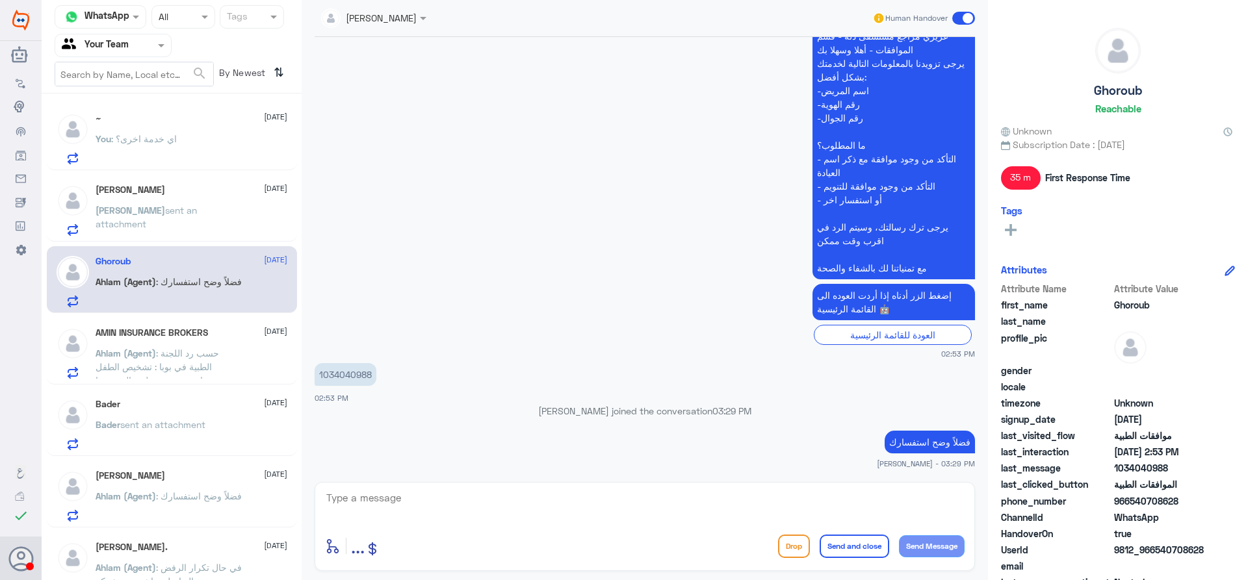
click at [183, 212] on span "sent an attachment" at bounding box center [146, 217] width 101 height 25
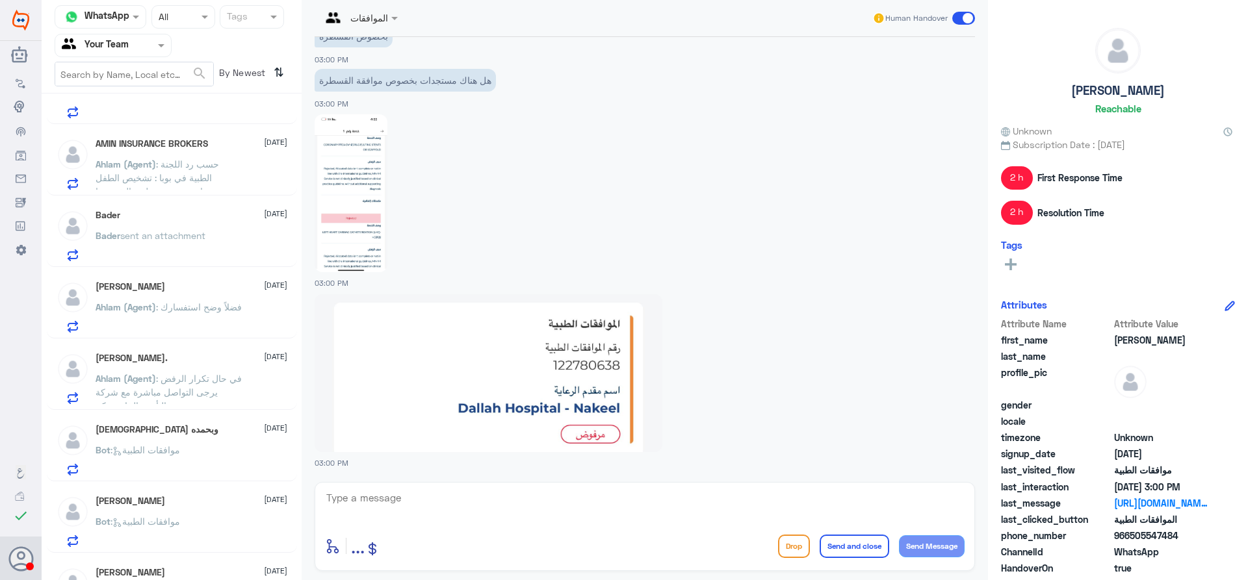
scroll to position [195, 0]
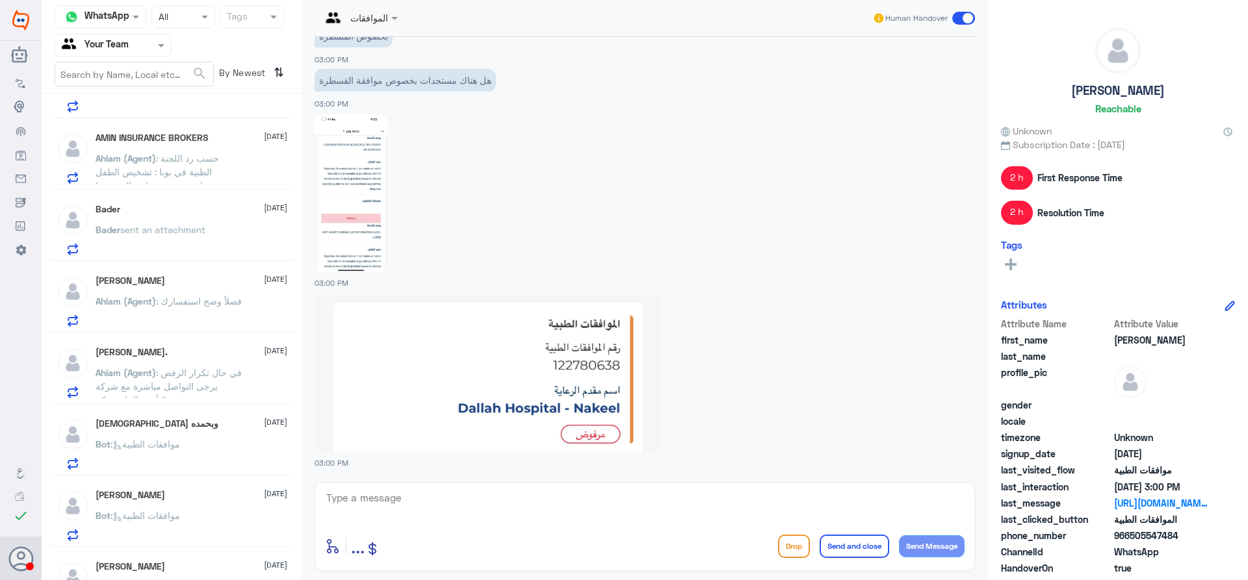
click at [178, 307] on span ": فضلاً وضح استفسارك" at bounding box center [199, 301] width 86 height 11
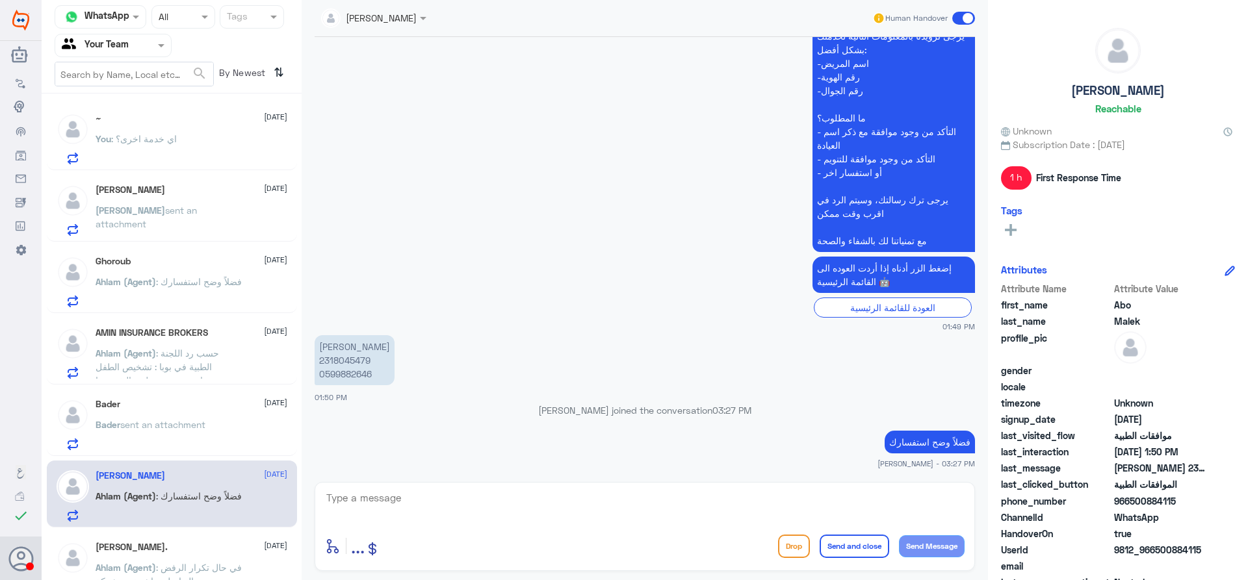
click at [178, 357] on span ": حسب رد اللجنة الطبية في بوبا : تشخيص الطفل حساسية بروتين حليب البقر بينما الك…" at bounding box center [158, 381] width 124 height 66
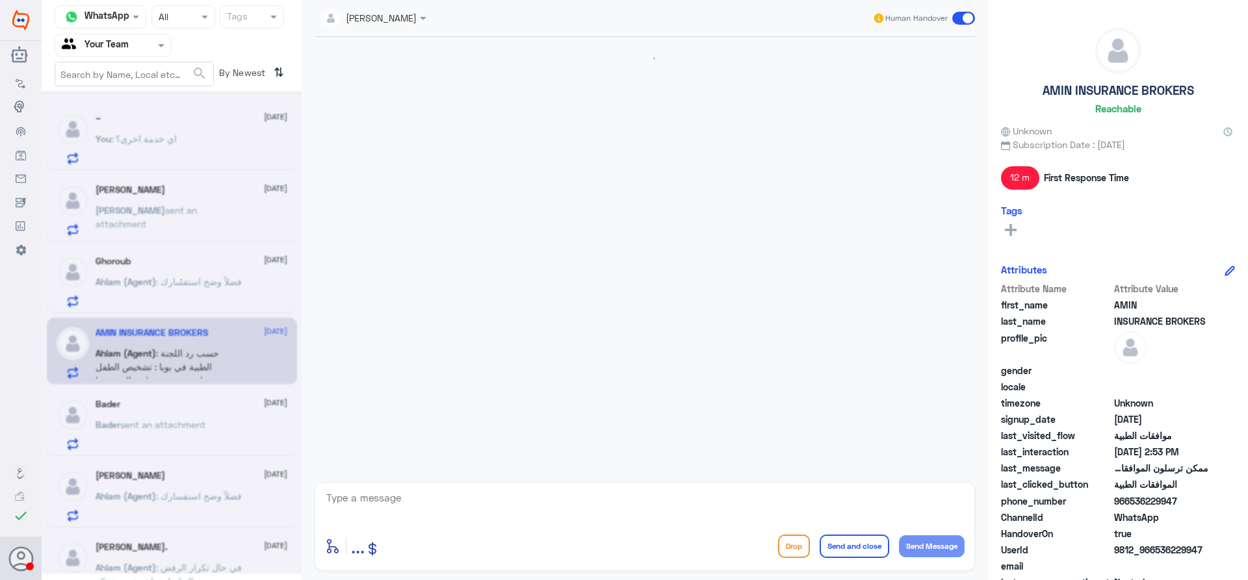
scroll to position [1087, 0]
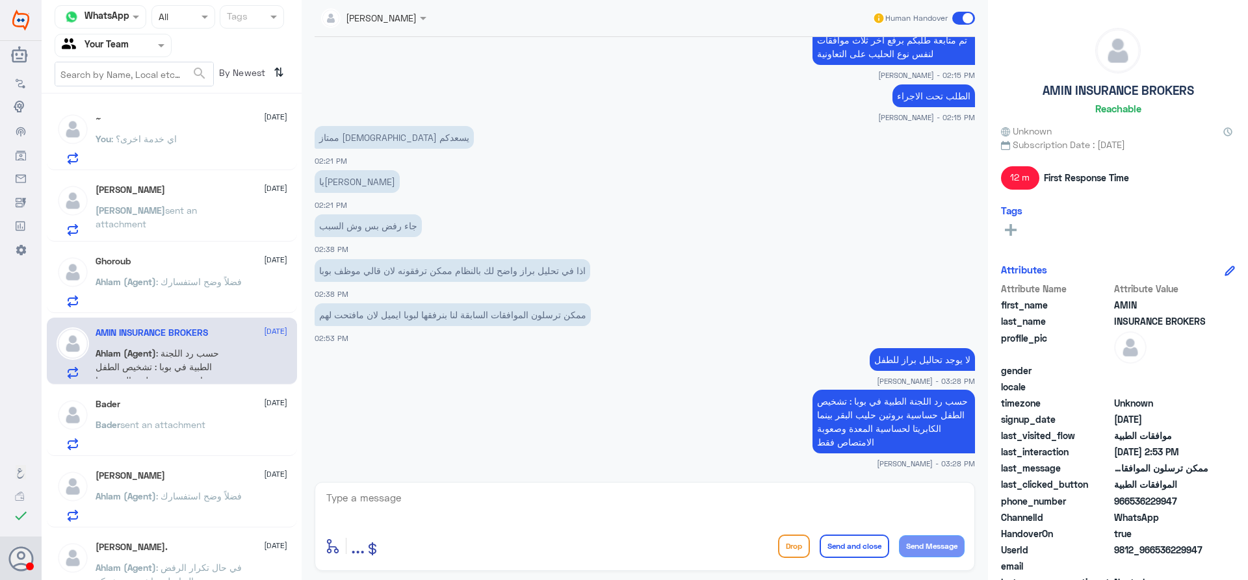
click at [163, 138] on span ": اي خدمة اخرى؟" at bounding box center [144, 138] width 66 height 11
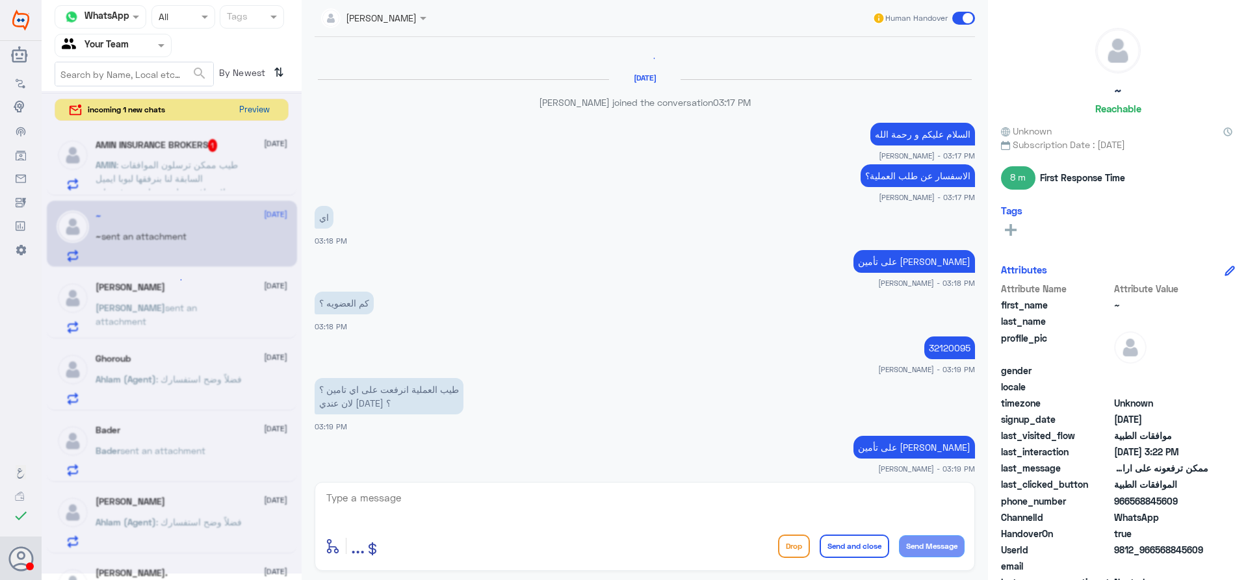
scroll to position [1662, 0]
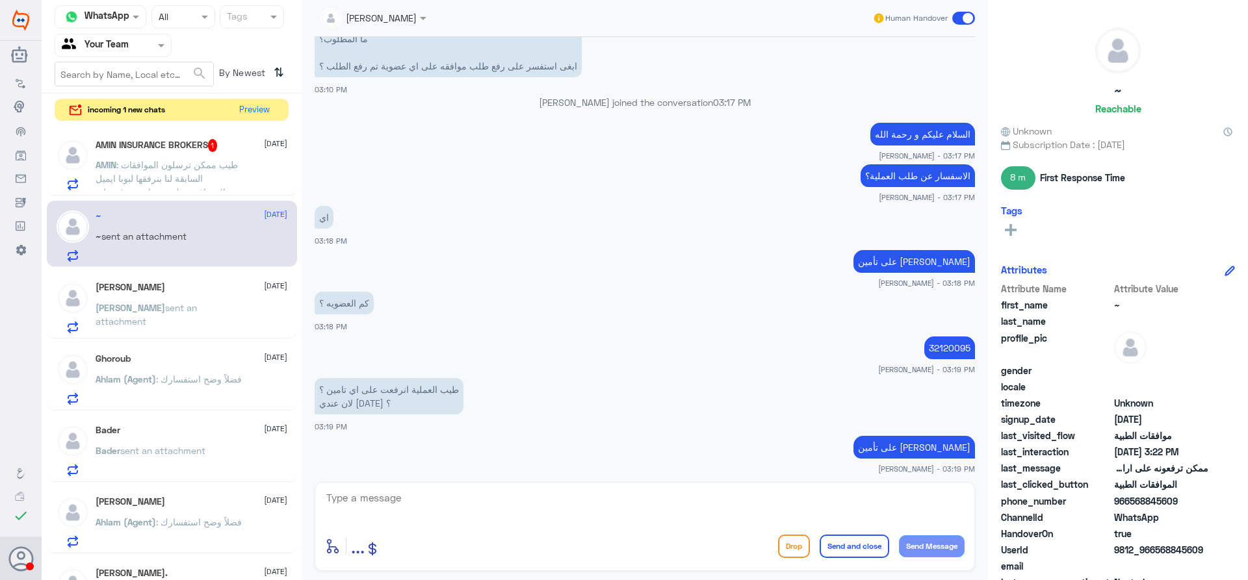
click at [136, 41] on div at bounding box center [113, 45] width 116 height 15
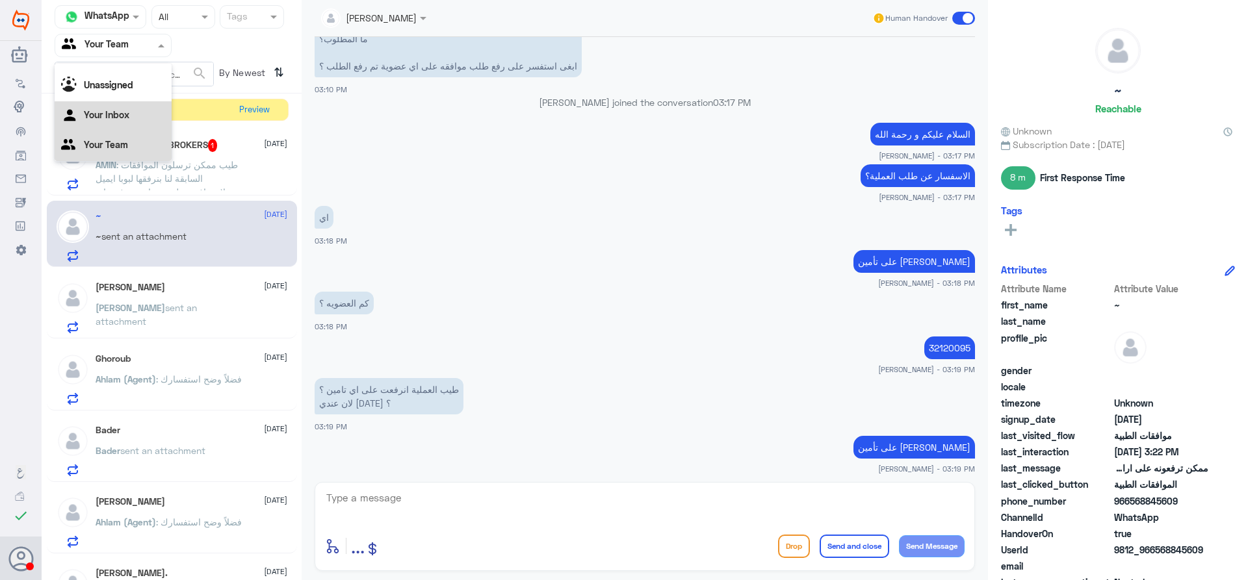
click at [122, 118] on Inbox "Your Inbox" at bounding box center [106, 114] width 45 height 11
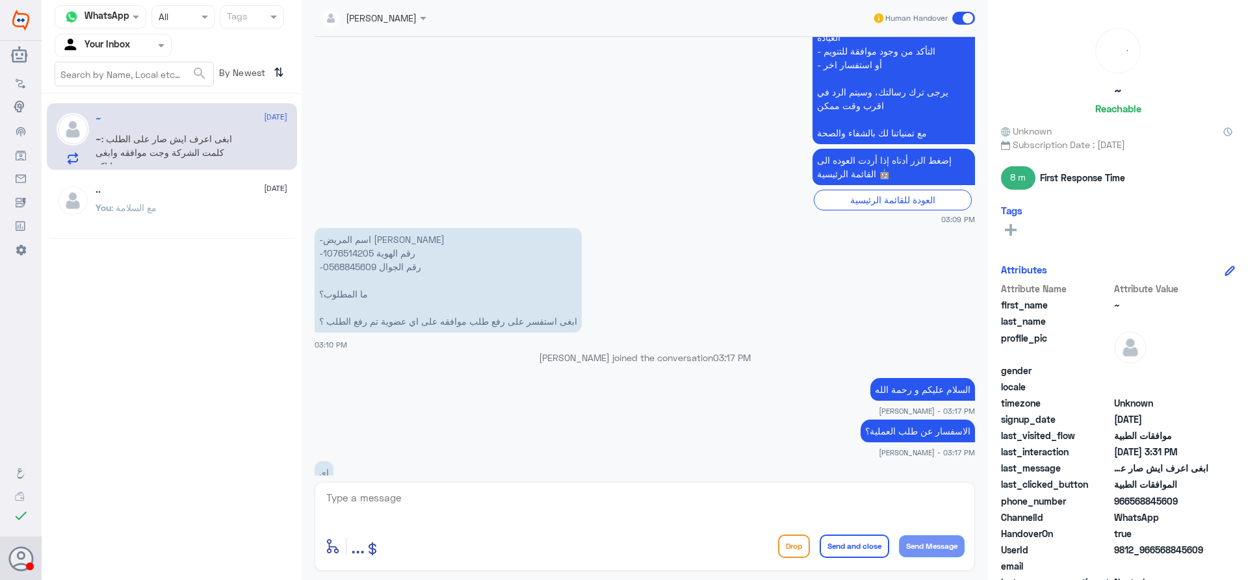
scroll to position [1406, 0]
click at [339, 251] on p "-اسم المريض [PERSON_NAME] -رقم الهوية 1076514205 -رقم الجوال 0568845609 ما المط…" at bounding box center [447, 281] width 267 height 105
copy p "1076514205"
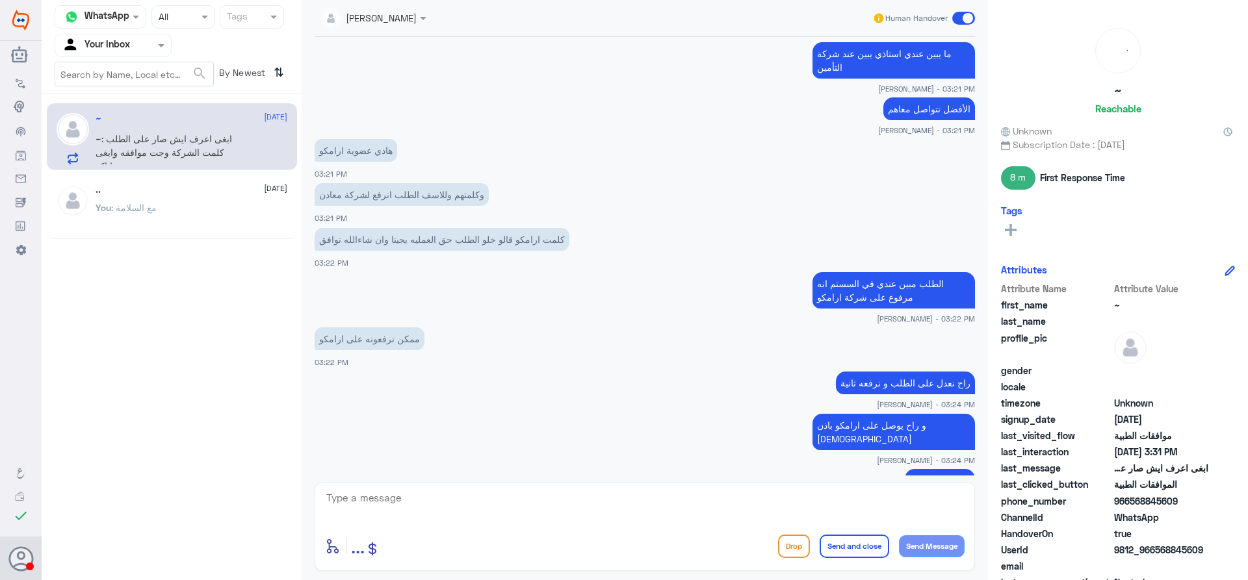
scroll to position [2256, 0]
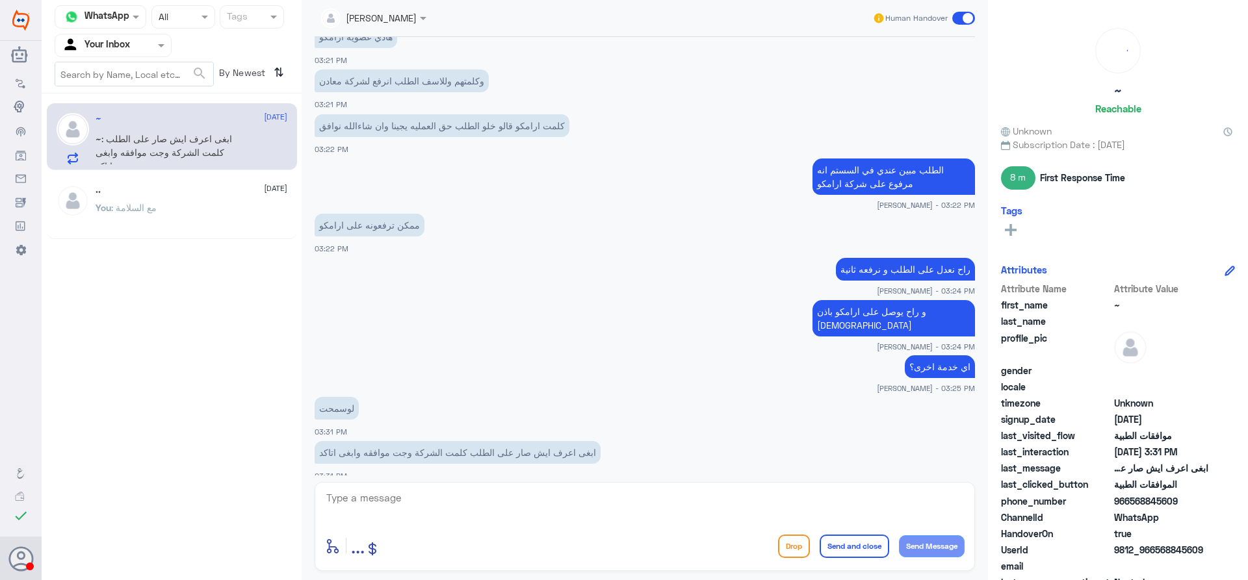
click at [596, 507] on textarea at bounding box center [644, 505] width 639 height 32
type textarea "h"
type textarea "السلام عليكم تمت الموافقة على طلب العملية"
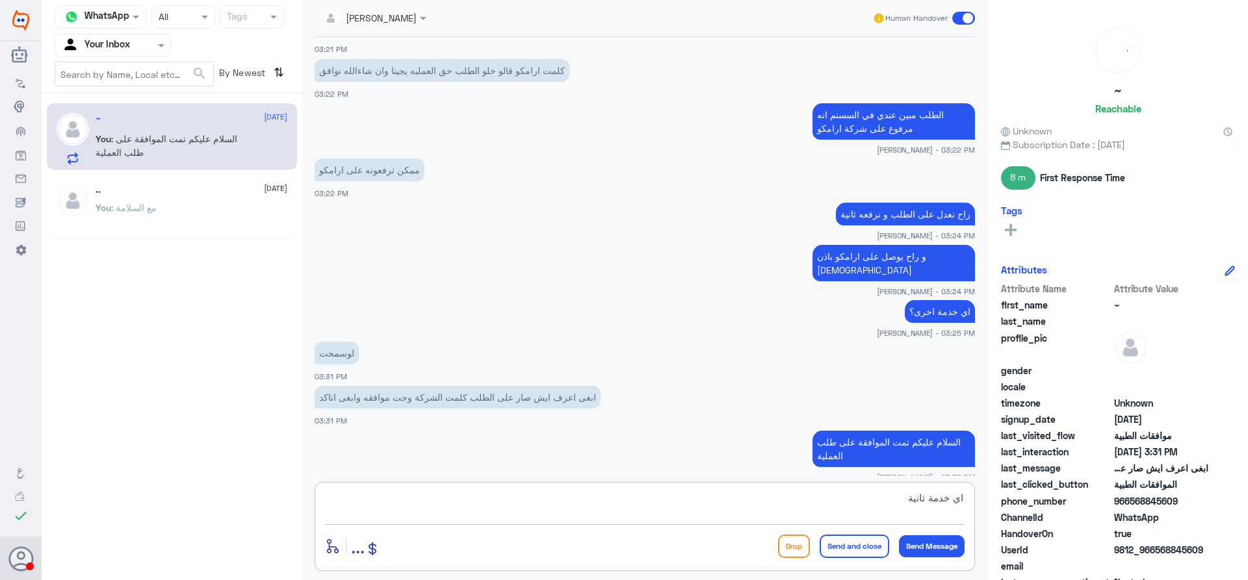
type textarea "اي خدمة ثانية؟"
